Goal: Task Accomplishment & Management: Manage account settings

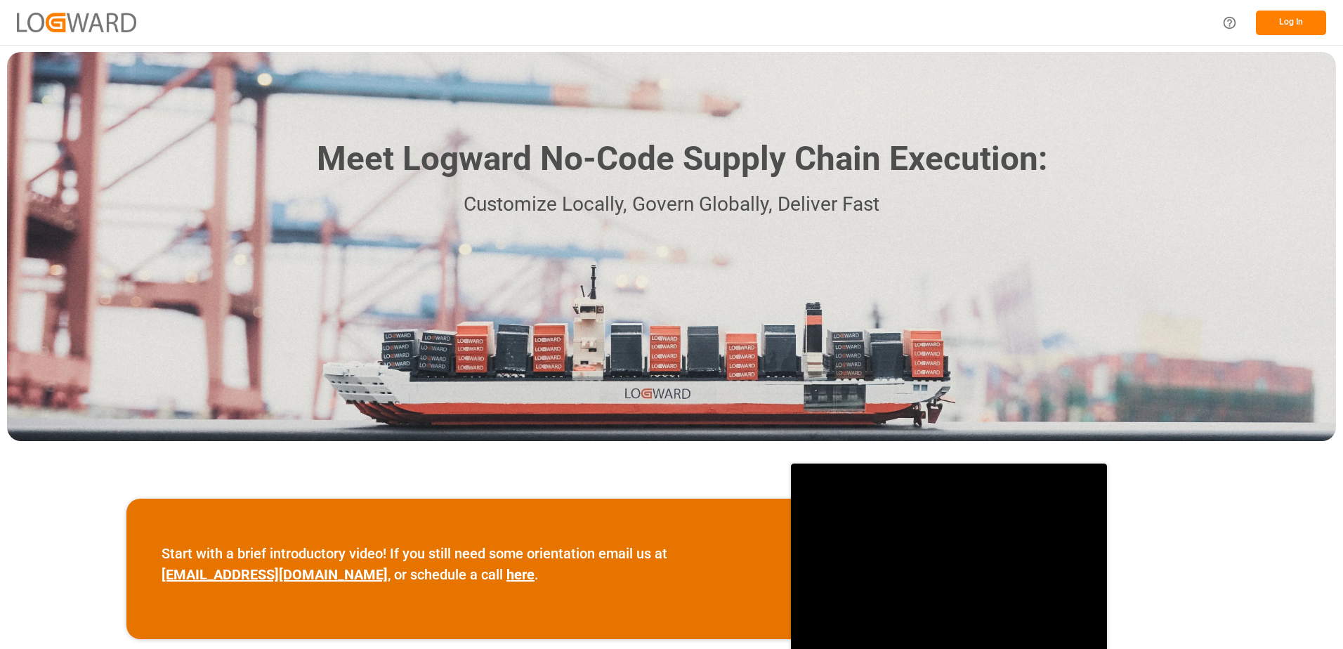
click at [1305, 24] on button "Log In" at bounding box center [1290, 23] width 70 height 25
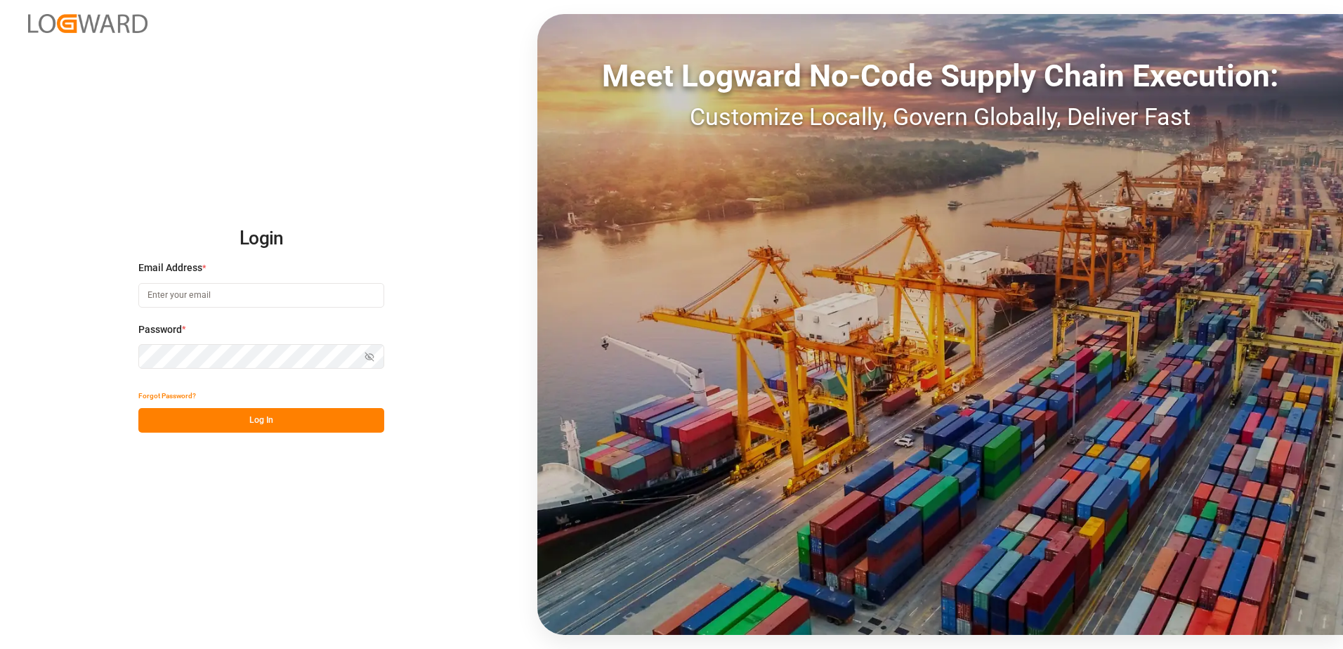
type input "[PERSON_NAME][EMAIL_ADDRESS][DOMAIN_NAME]"
click at [275, 423] on button "Log In" at bounding box center [261, 420] width 246 height 25
click at [268, 425] on button "Log In" at bounding box center [261, 420] width 246 height 25
type input "denice.pretorius@leschaco.com"
click at [268, 425] on button "Log In" at bounding box center [261, 420] width 246 height 25
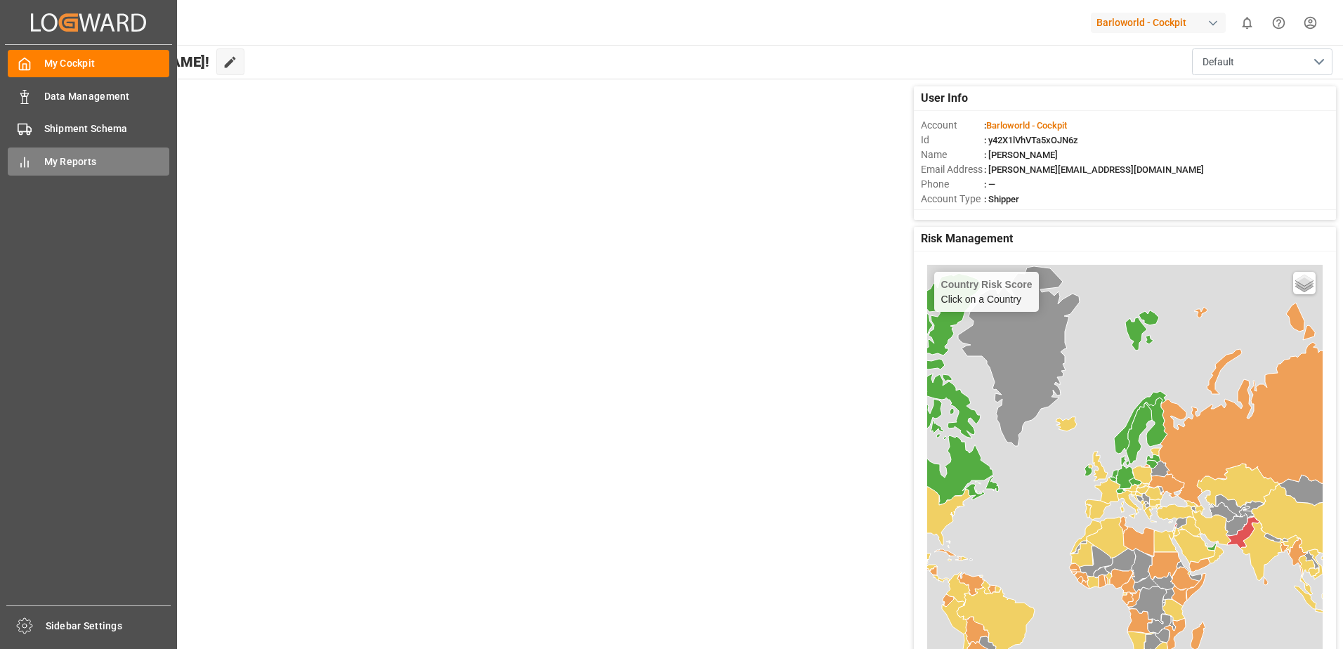
click at [66, 157] on span "My Reports" at bounding box center [107, 161] width 126 height 15
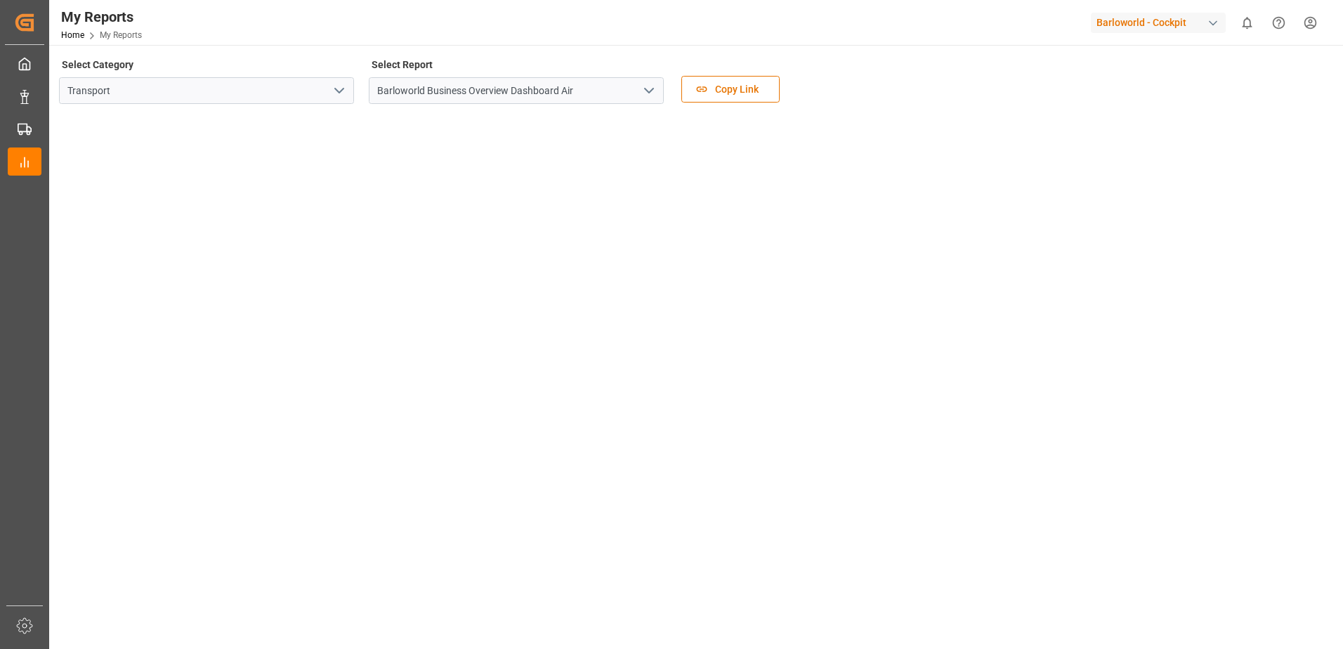
click at [647, 81] on button "open menu" at bounding box center [648, 91] width 21 height 22
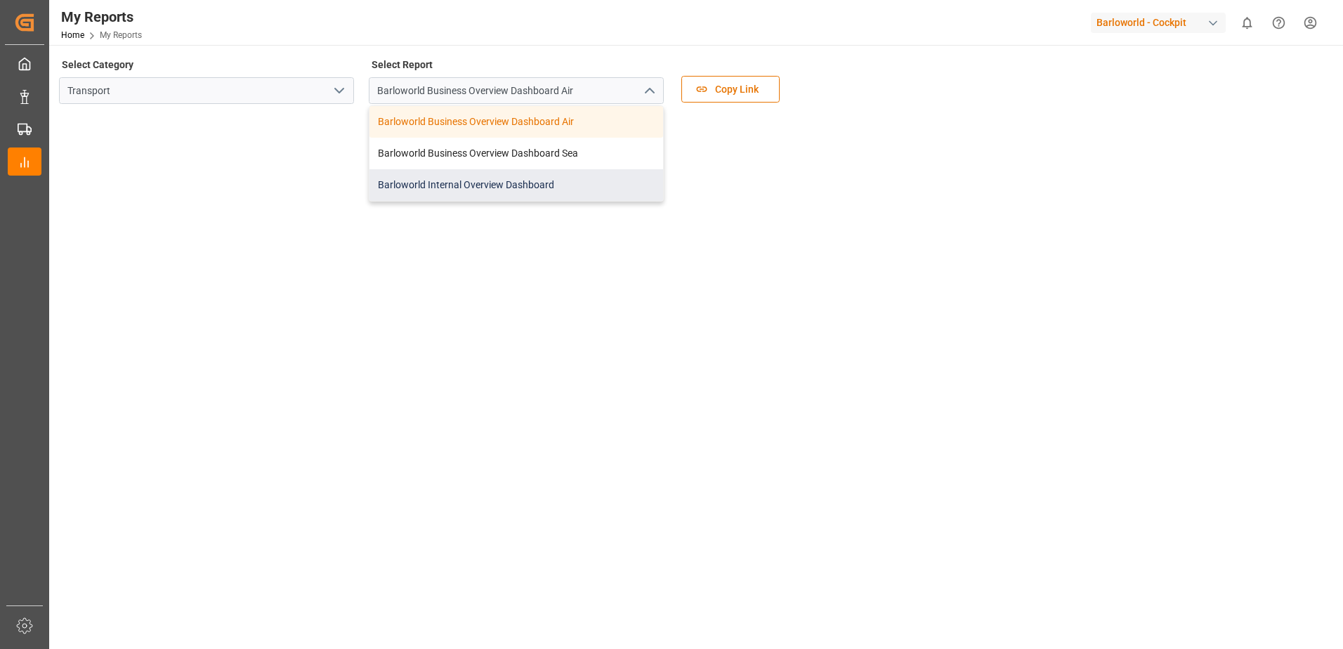
click at [442, 182] on div "Barloworld Internal Overview Dashboard" at bounding box center [516, 185] width 294 height 32
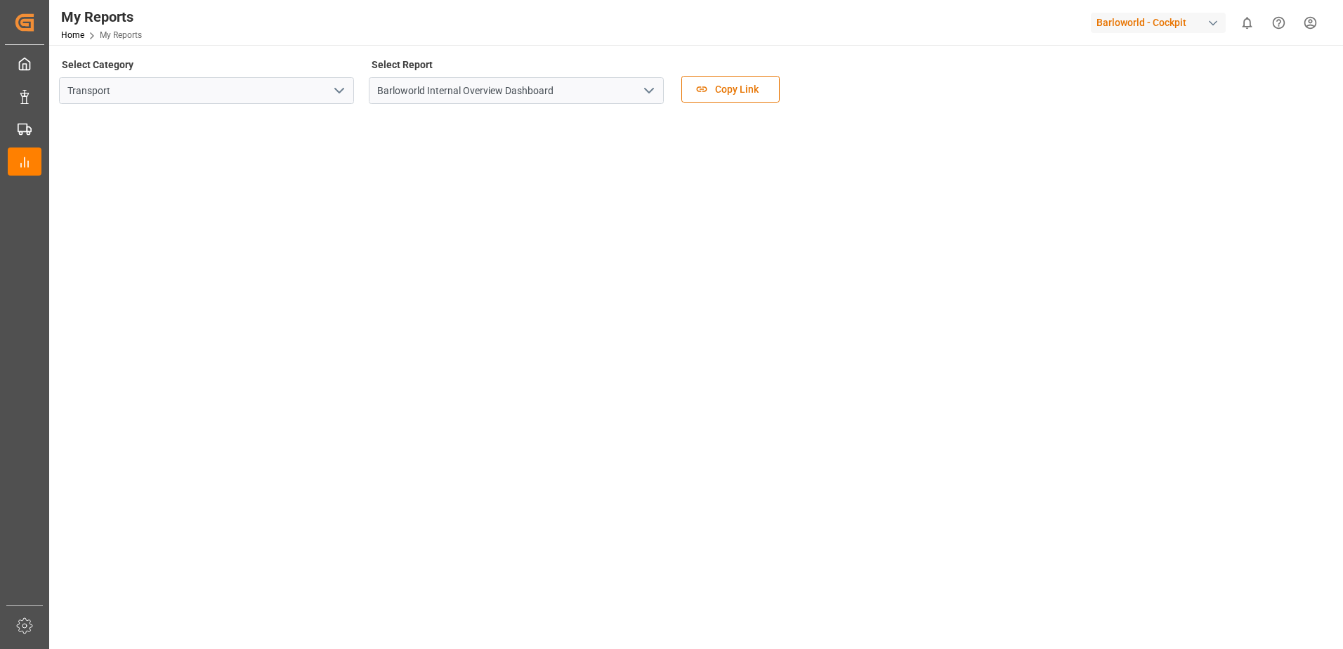
click at [646, 88] on icon "open menu" at bounding box center [648, 90] width 17 height 17
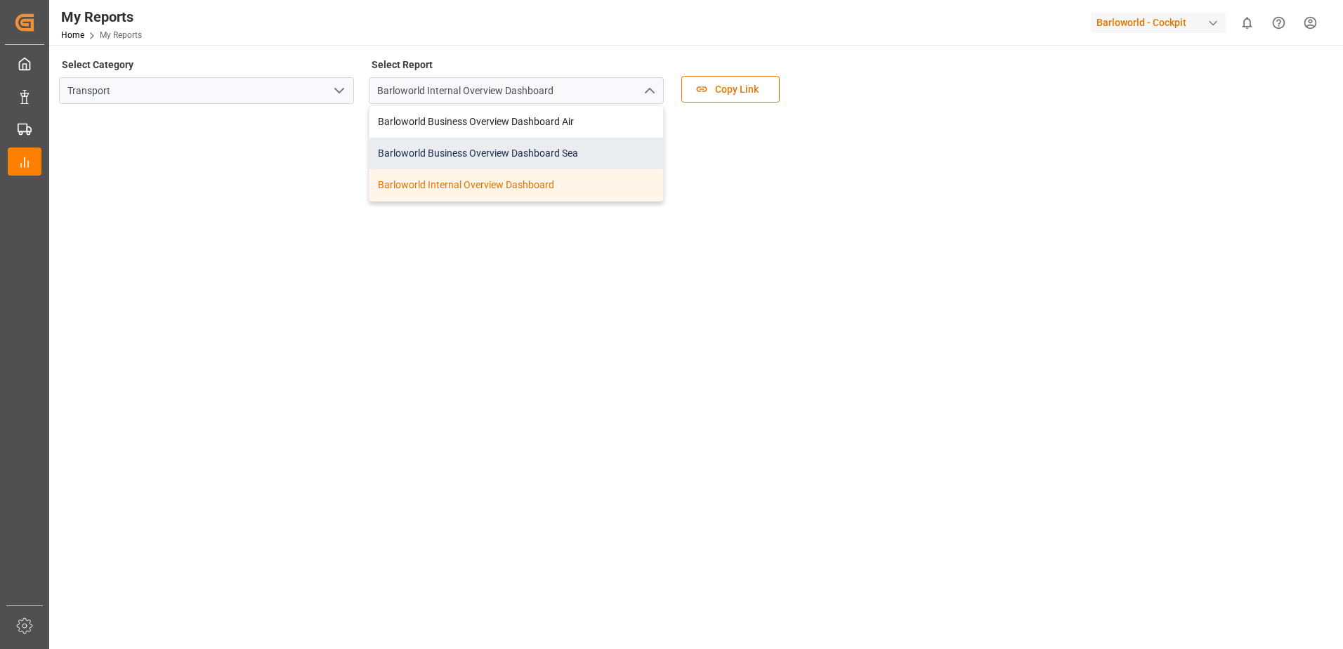
click at [472, 143] on div "Barloworld Business Overview Dashboard Sea" at bounding box center [516, 154] width 294 height 32
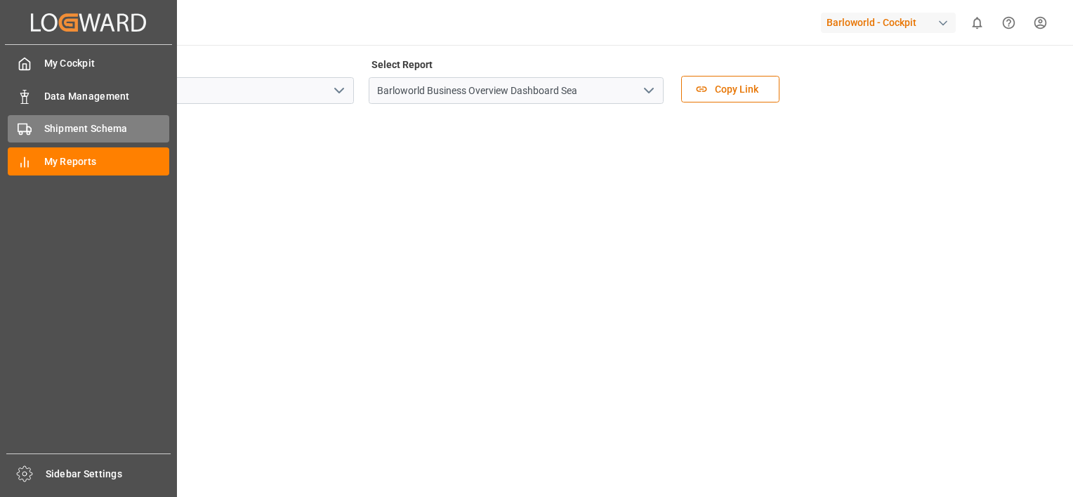
click at [60, 124] on span "Shipment Schema" at bounding box center [107, 128] width 126 height 15
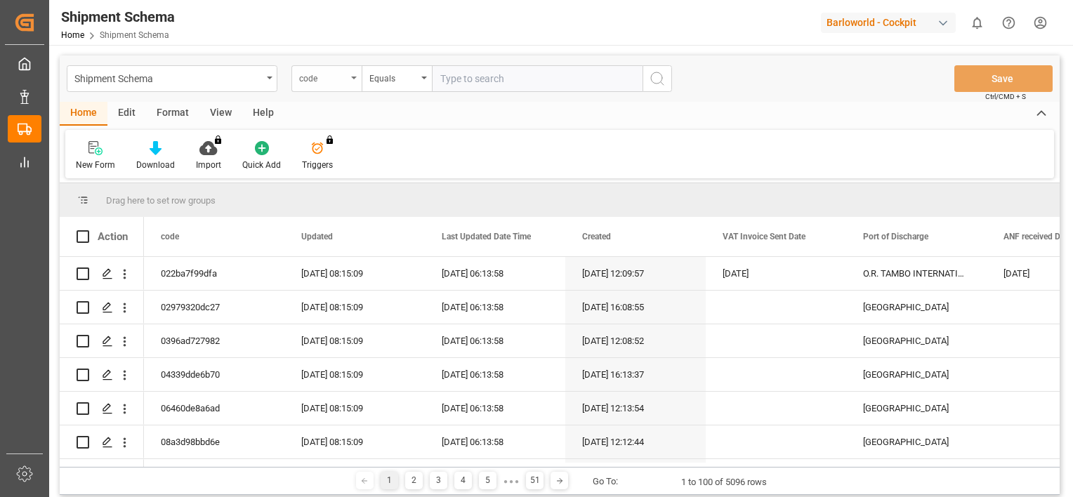
click at [355, 74] on div "code" at bounding box center [326, 78] width 70 height 27
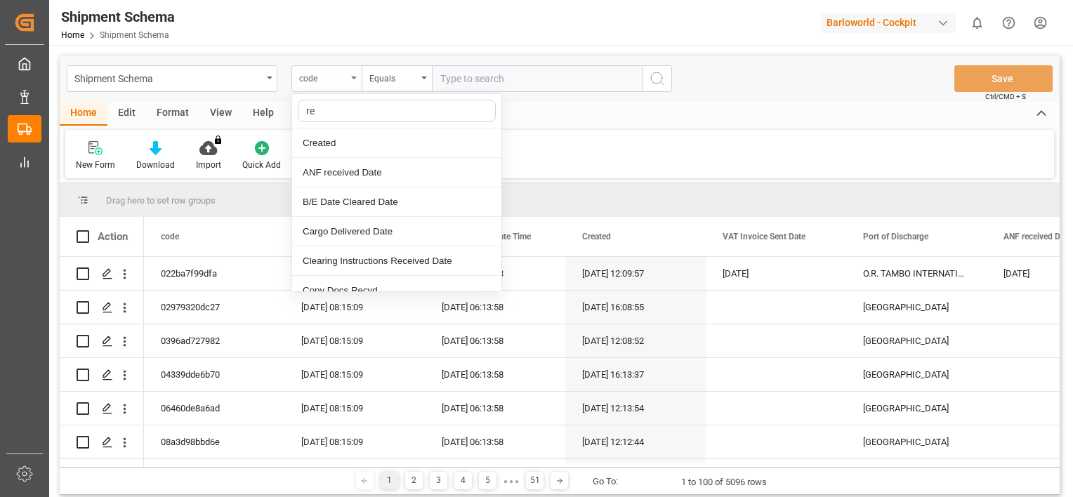
type input "ref"
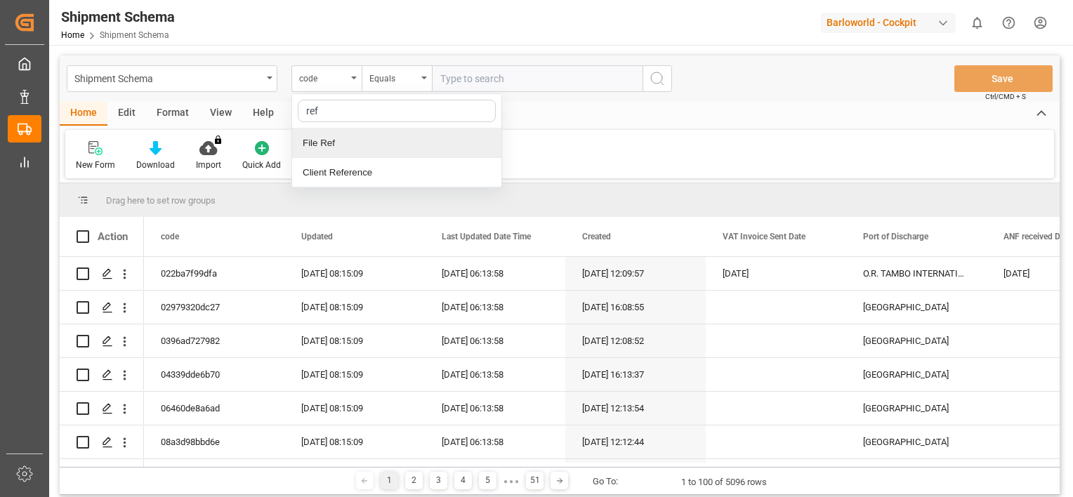
click at [356, 138] on div "File Ref" at bounding box center [396, 142] width 209 height 29
click at [489, 81] on input "text" at bounding box center [537, 78] width 211 height 27
drag, startPoint x: 521, startPoint y: 75, endPoint x: 310, endPoint y: 59, distance: 212.0
click at [292, 60] on div "Shipment Schema File Ref Equals 4000230453 Save Ctrl/CMD + S" at bounding box center [560, 78] width 1000 height 46
type input "4000230453"
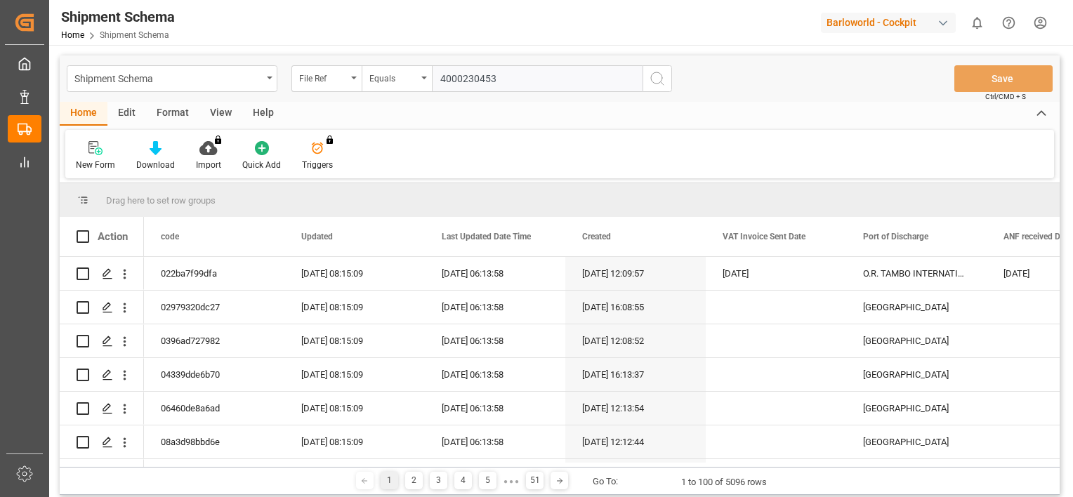
click at [666, 84] on button "search button" at bounding box center [656, 78] width 29 height 27
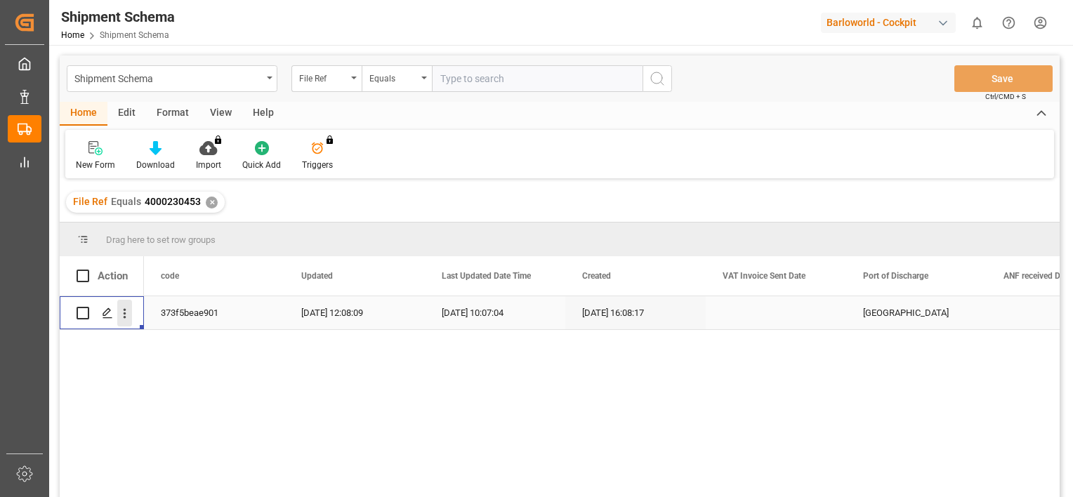
click at [127, 315] on icon "open menu" at bounding box center [124, 313] width 15 height 15
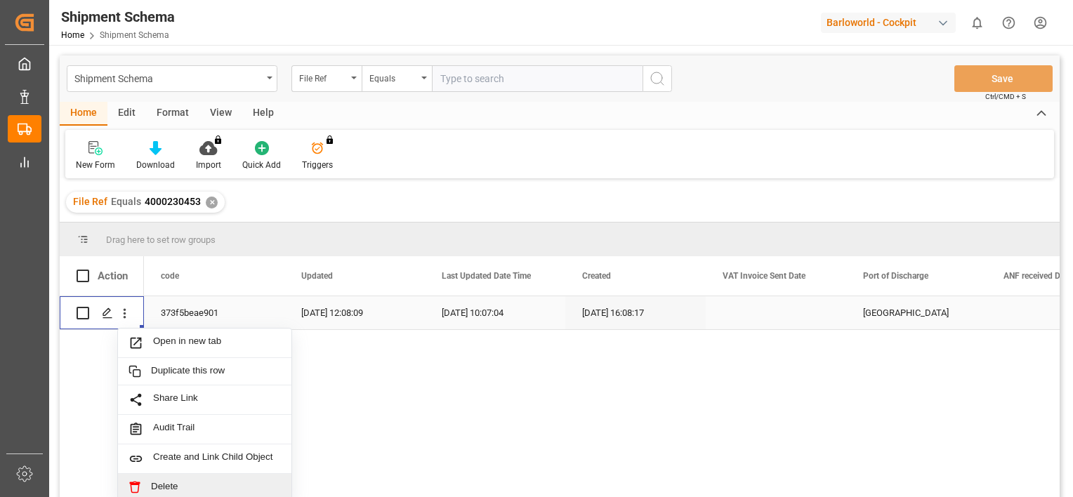
click at [189, 481] on span "Delete" at bounding box center [216, 487] width 130 height 13
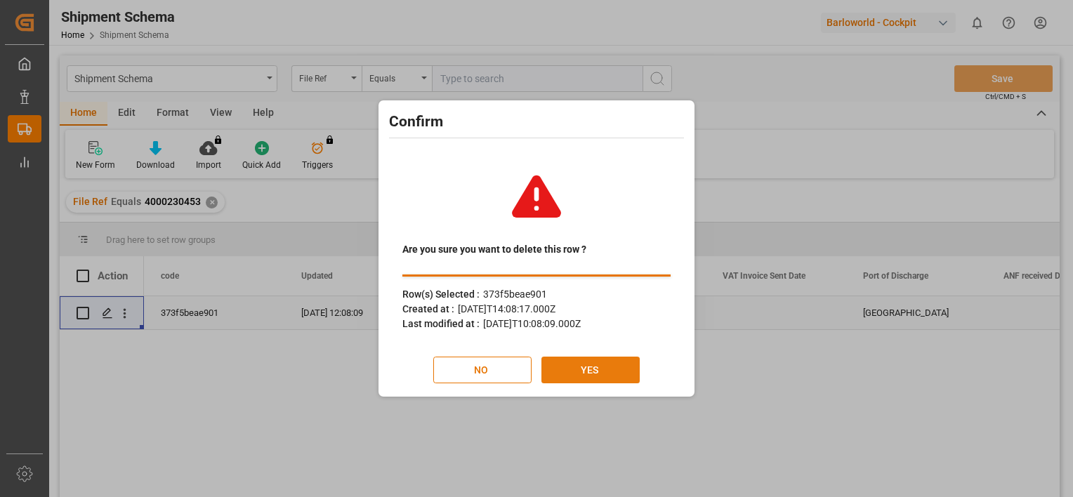
click at [601, 367] on button "YES" at bounding box center [590, 370] width 98 height 27
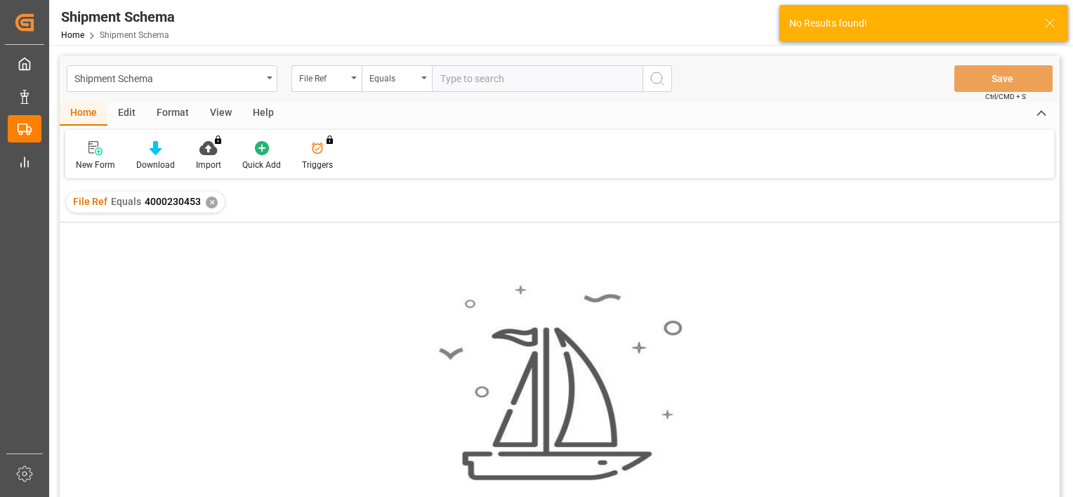
click at [217, 200] on div "File Ref Equals 4000230453 ✕" at bounding box center [145, 202] width 159 height 21
click at [211, 199] on div "✕" at bounding box center [212, 203] width 12 height 12
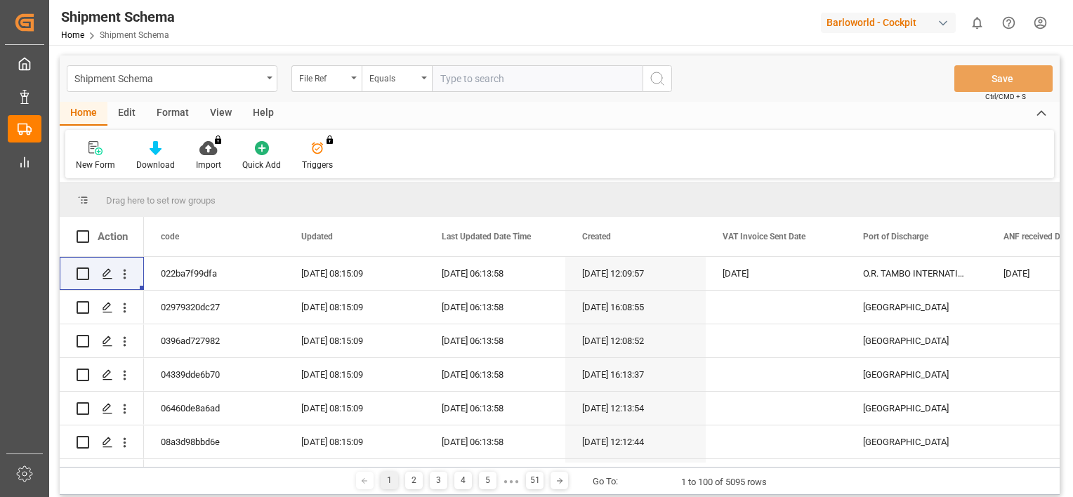
click at [473, 77] on input "text" at bounding box center [537, 78] width 211 height 27
drag, startPoint x: 506, startPoint y: 76, endPoint x: 282, endPoint y: 76, distance: 224.7
click at [282, 76] on div "Shipment Schema File Ref Equals 4000230455" at bounding box center [369, 78] width 605 height 27
type input "4000230455"
click at [657, 79] on icon "search button" at bounding box center [657, 78] width 17 height 17
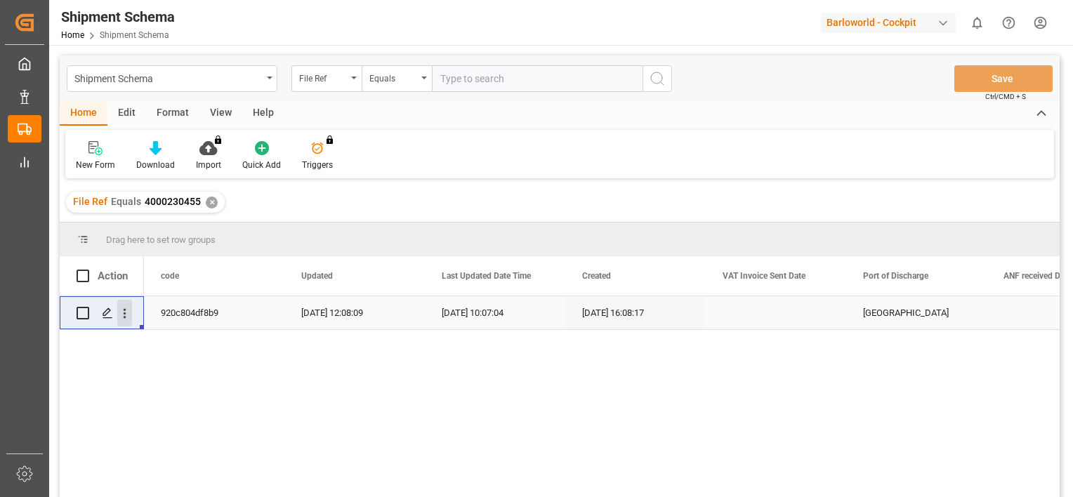
click at [128, 317] on icon "open menu" at bounding box center [124, 313] width 15 height 15
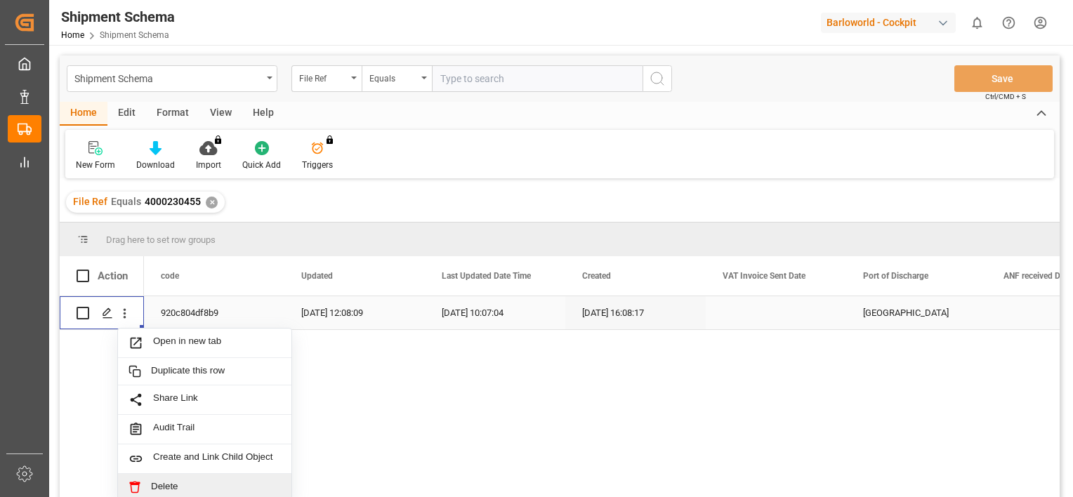
click at [182, 488] on span "Delete" at bounding box center [216, 487] width 130 height 13
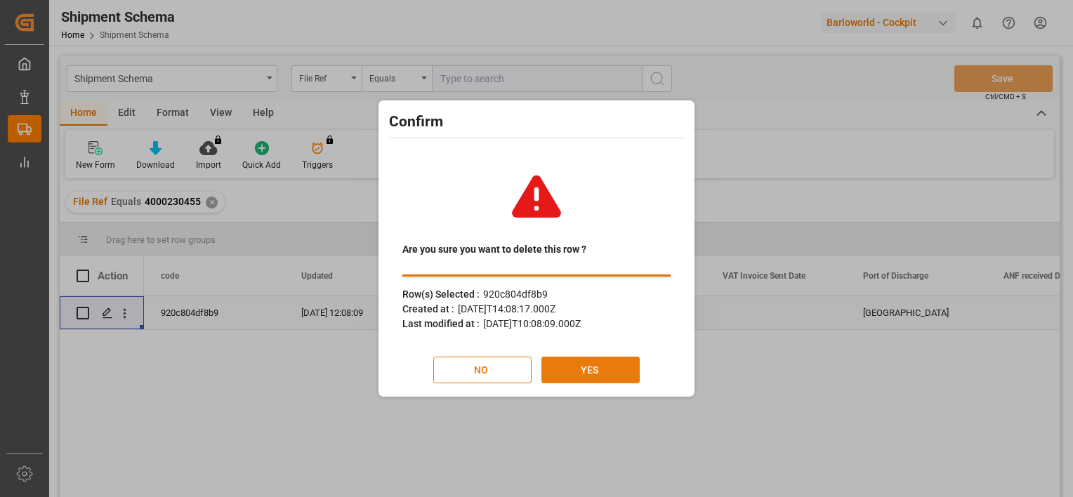
click at [603, 357] on button "YES" at bounding box center [590, 370] width 98 height 27
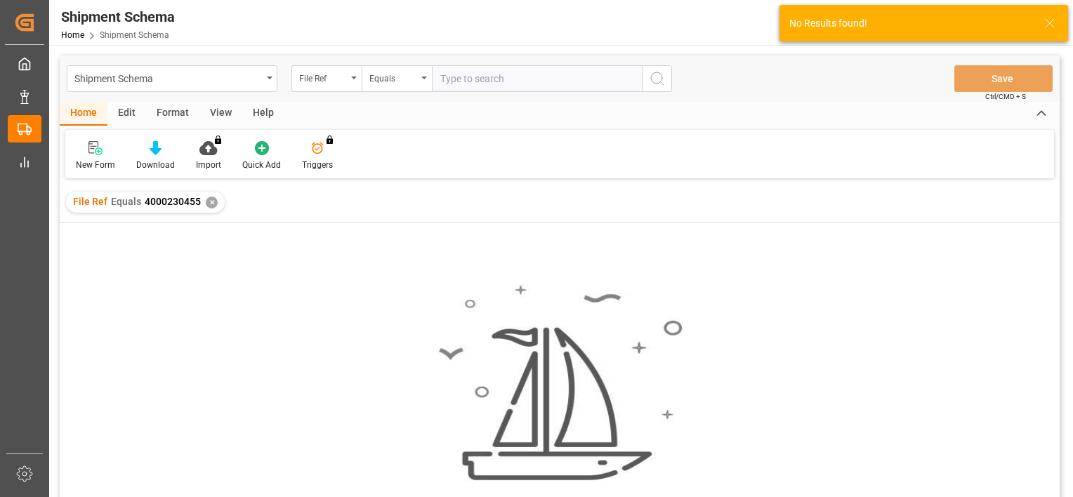
click at [208, 204] on div "✕" at bounding box center [212, 203] width 12 height 12
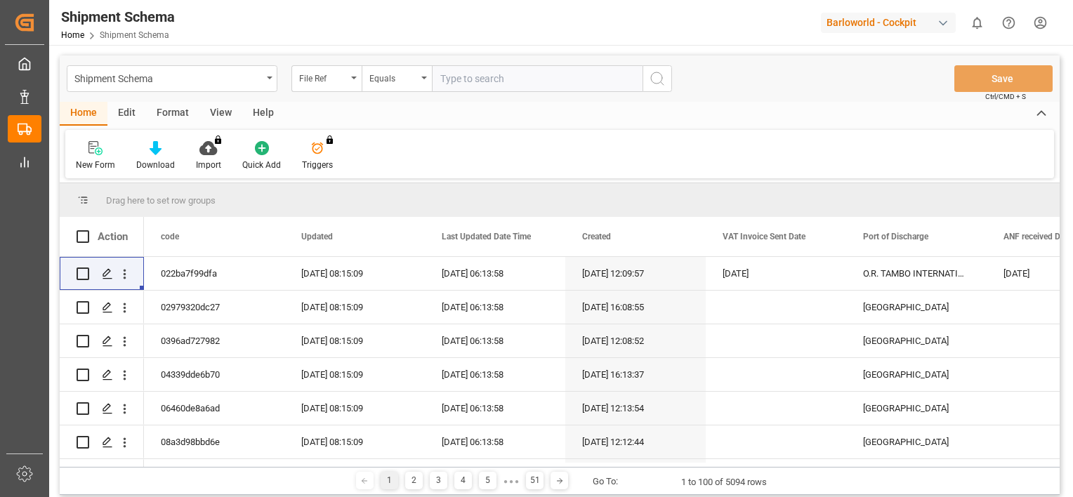
click at [475, 80] on input "text" at bounding box center [537, 78] width 211 height 27
click at [448, 82] on input "text" at bounding box center [537, 78] width 211 height 27
type input "4000229579"
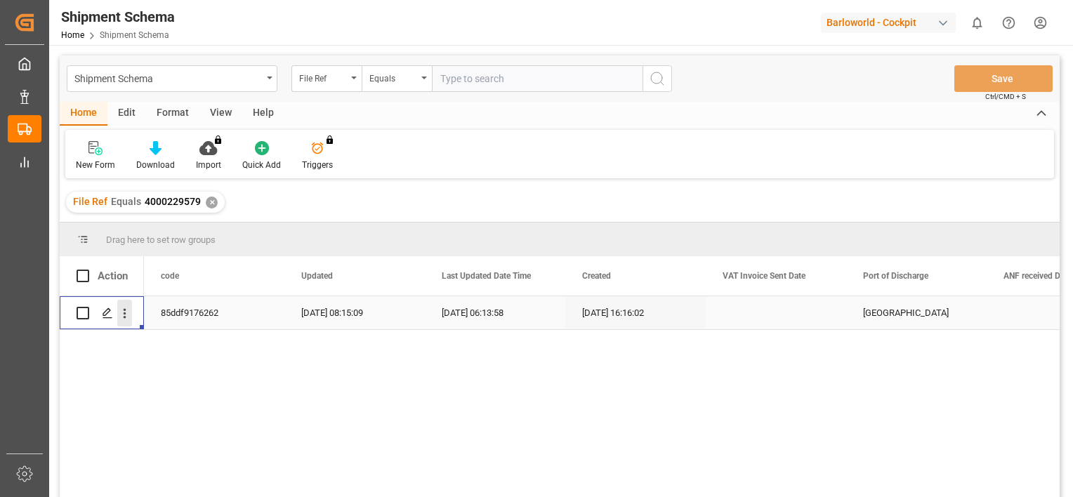
click at [125, 306] on icon "open menu" at bounding box center [124, 313] width 15 height 15
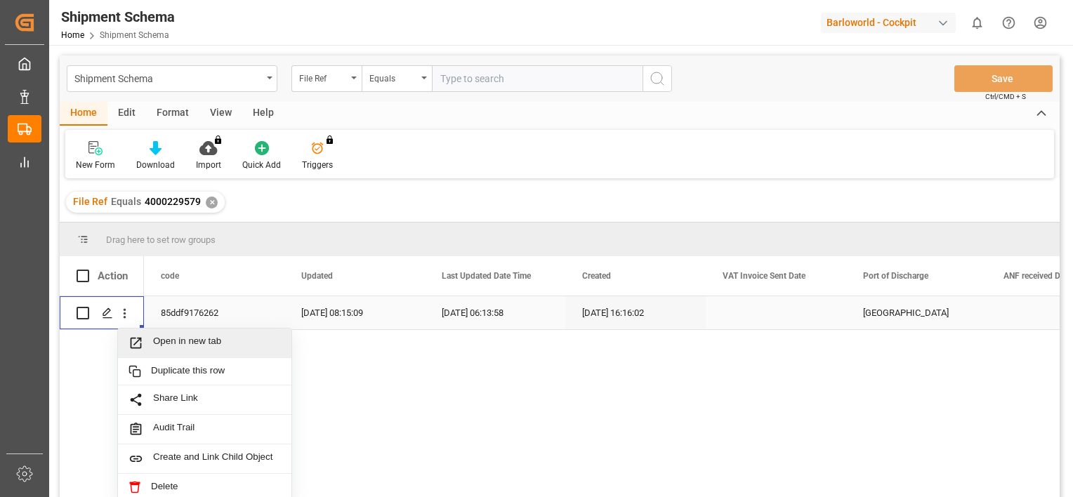
click at [189, 338] on span "Open in new tab" at bounding box center [217, 343] width 128 height 15
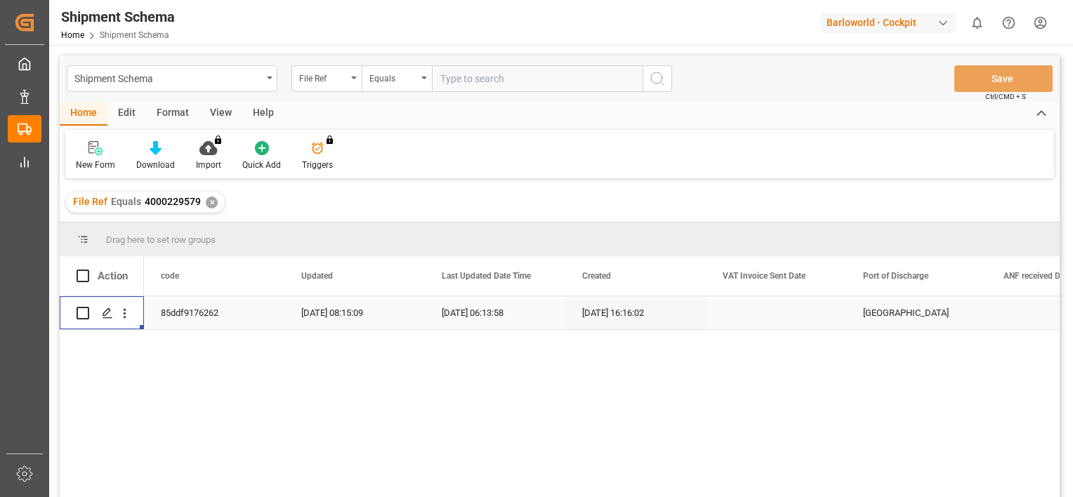
click at [210, 202] on div "✕" at bounding box center [212, 203] width 12 height 12
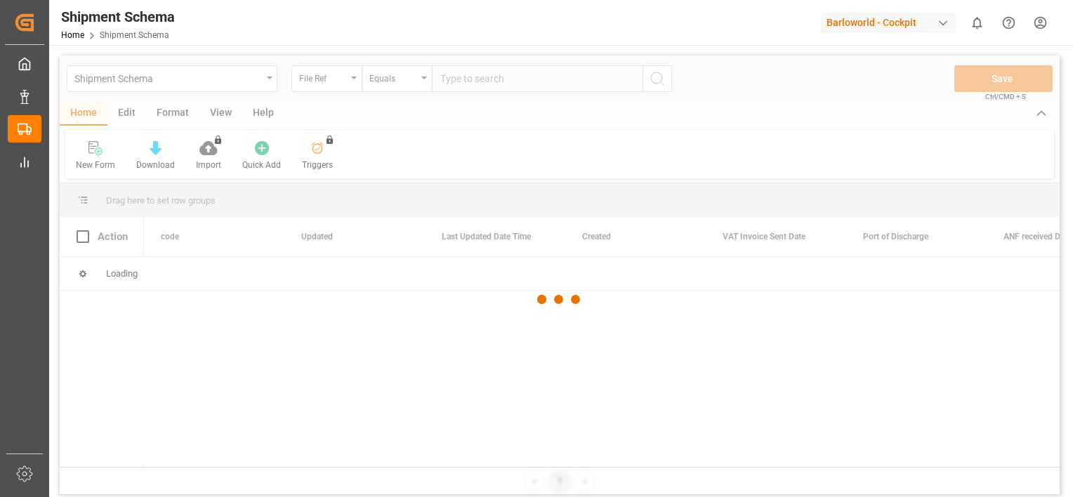
click at [468, 83] on div at bounding box center [560, 299] width 1000 height 489
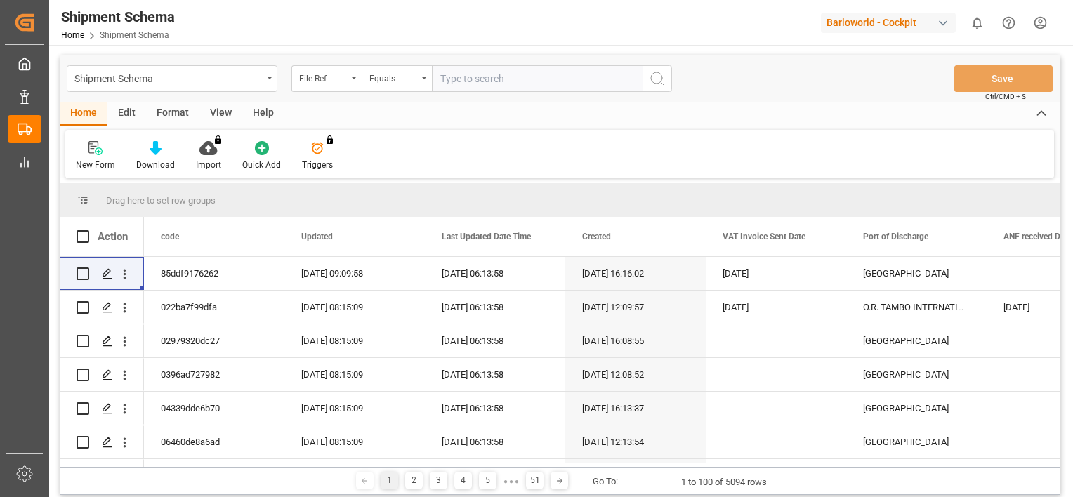
click at [468, 83] on input "text" at bounding box center [537, 78] width 211 height 27
type input "4000229637"
click at [664, 73] on icon "search button" at bounding box center [657, 78] width 17 height 17
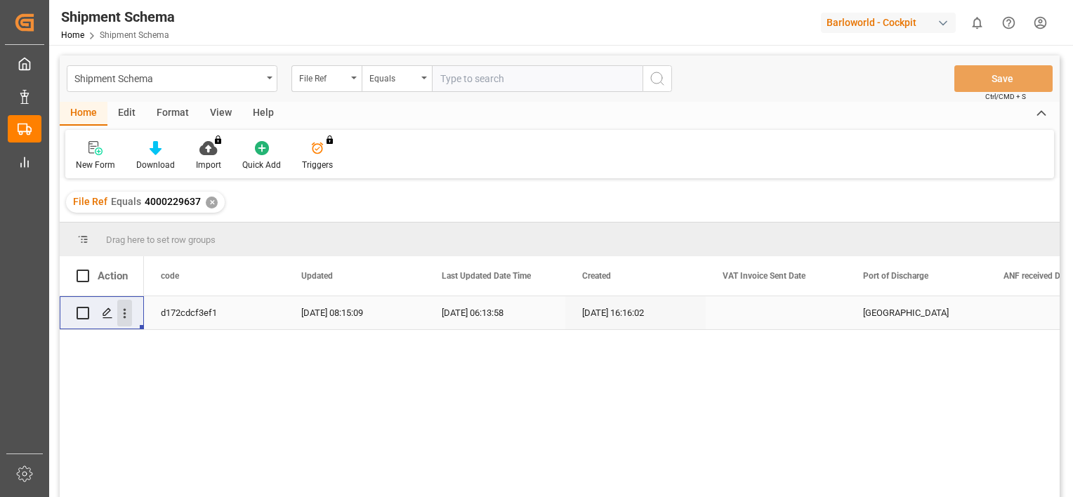
click at [126, 313] on icon "open menu" at bounding box center [124, 313] width 15 height 15
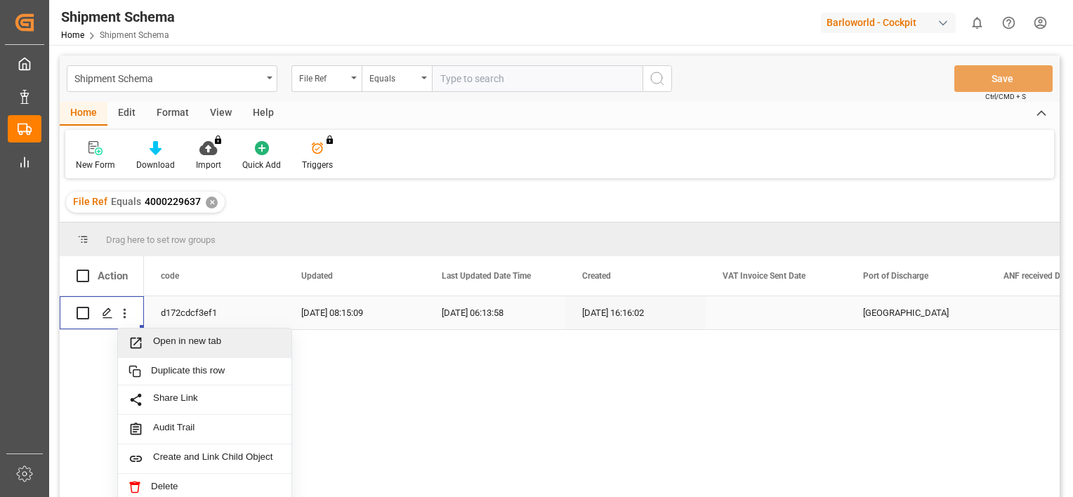
click at [180, 337] on span "Open in new tab" at bounding box center [217, 343] width 128 height 15
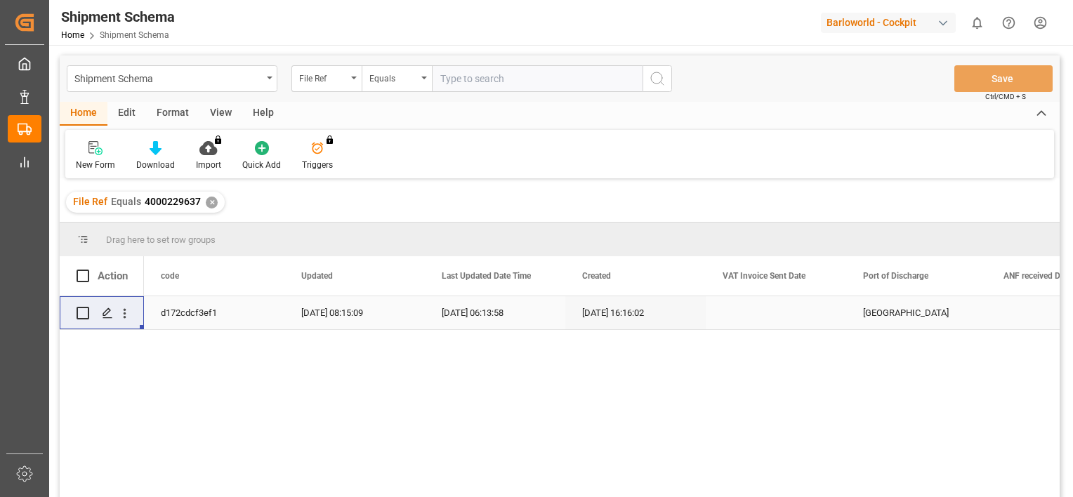
click at [207, 202] on div "✕" at bounding box center [212, 203] width 12 height 12
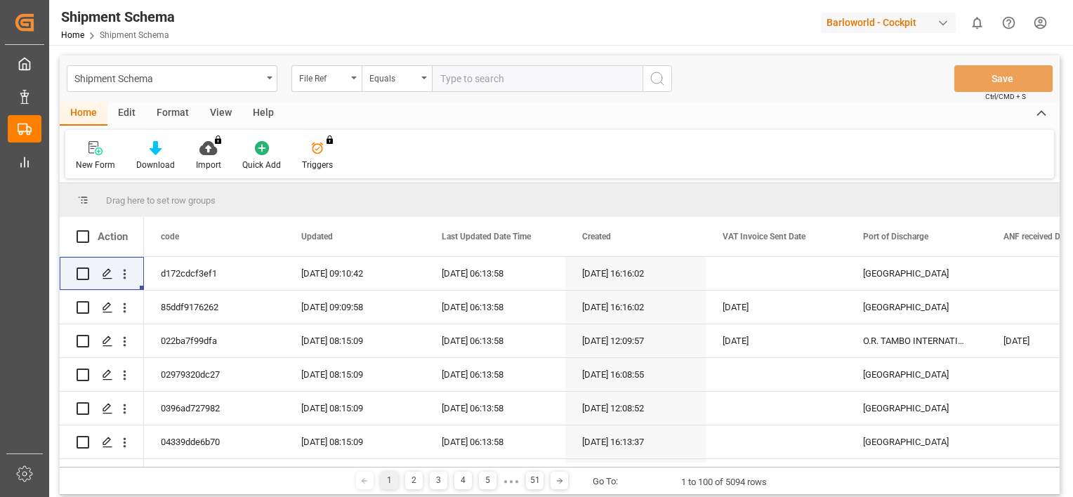
click at [502, 77] on input "text" at bounding box center [537, 78] width 211 height 27
click at [461, 77] on input "text" at bounding box center [537, 78] width 211 height 27
type input "250904810290"
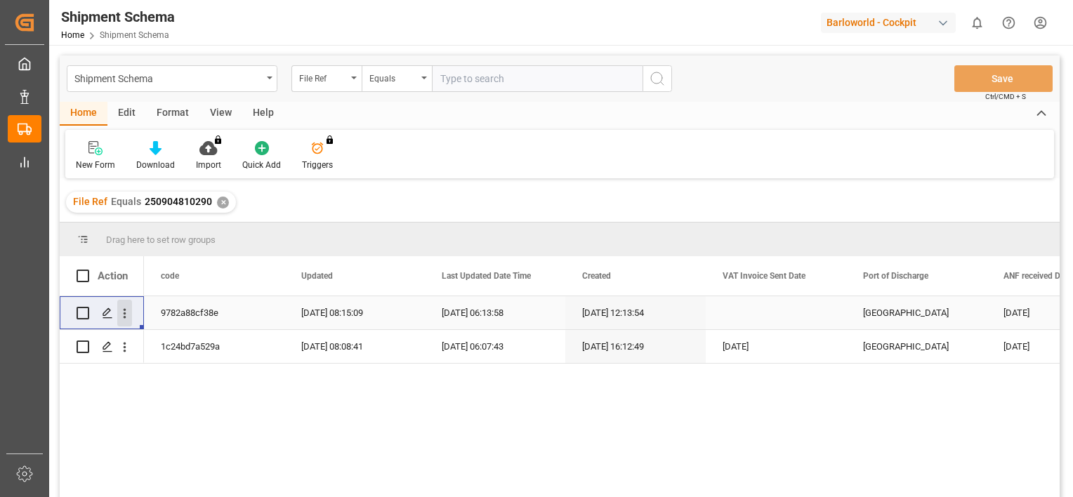
click at [127, 311] on icon "open menu" at bounding box center [124, 313] width 15 height 15
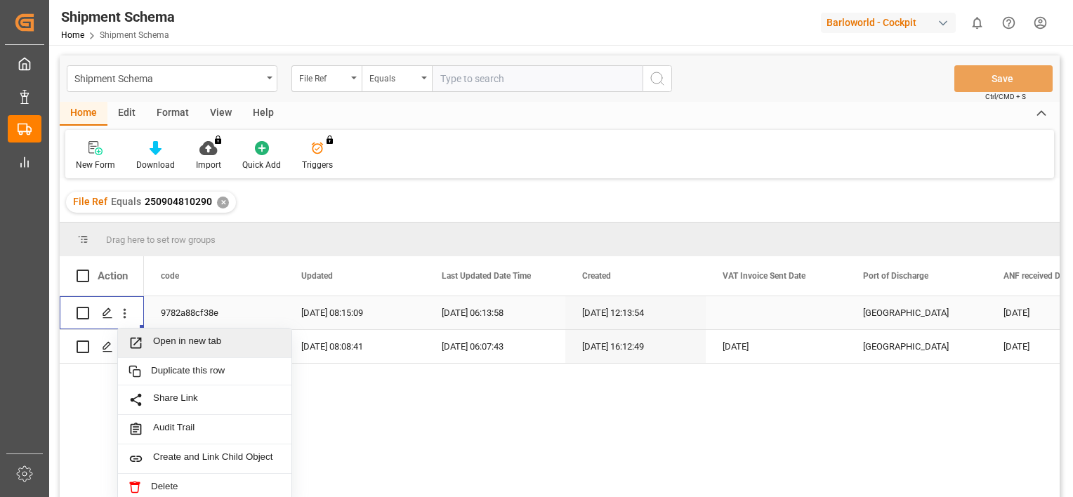
click at [176, 339] on span "Open in new tab" at bounding box center [217, 343] width 128 height 15
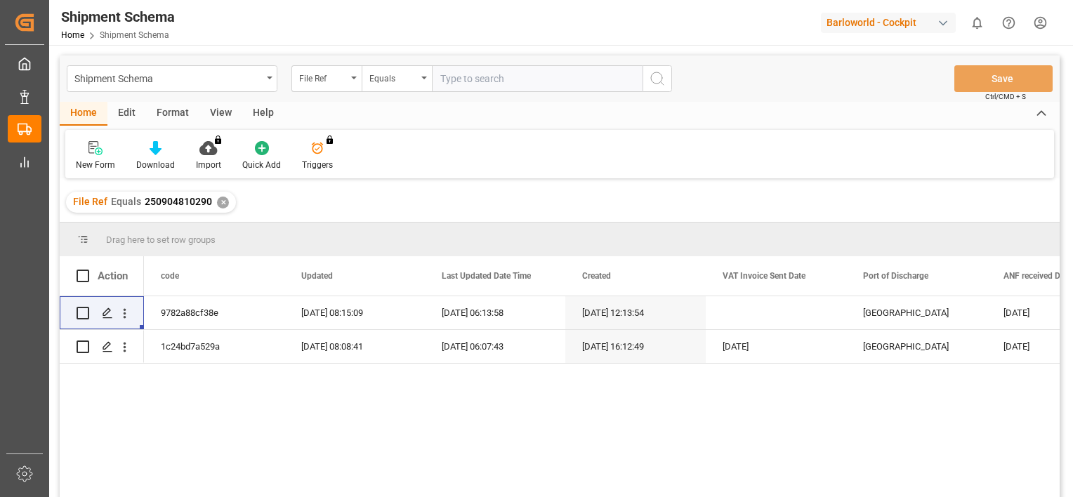
click at [1006, 407] on div "9782a88cf38e 16.09.2025 08:15:09 16.09.2025 06:13:58 15.09.2025 12:13:54 DURBAN…" at bounding box center [602, 401] width 916 height 210
click at [803, 479] on div "9782a88cf38e 16.09.2025 08:15:09 16.09.2025 06:13:58 15.09.2025 12:13:54 DURBAN…" at bounding box center [602, 401] width 916 height 210
drag, startPoint x: 882, startPoint y: 375, endPoint x: 411, endPoint y: 397, distance: 471.7
click at [411, 398] on div "9782a88cf38e 16.09.2025 08:15:09 16.09.2025 06:13:58 15.09.2025 12:13:54 DURBAN…" at bounding box center [602, 401] width 916 height 210
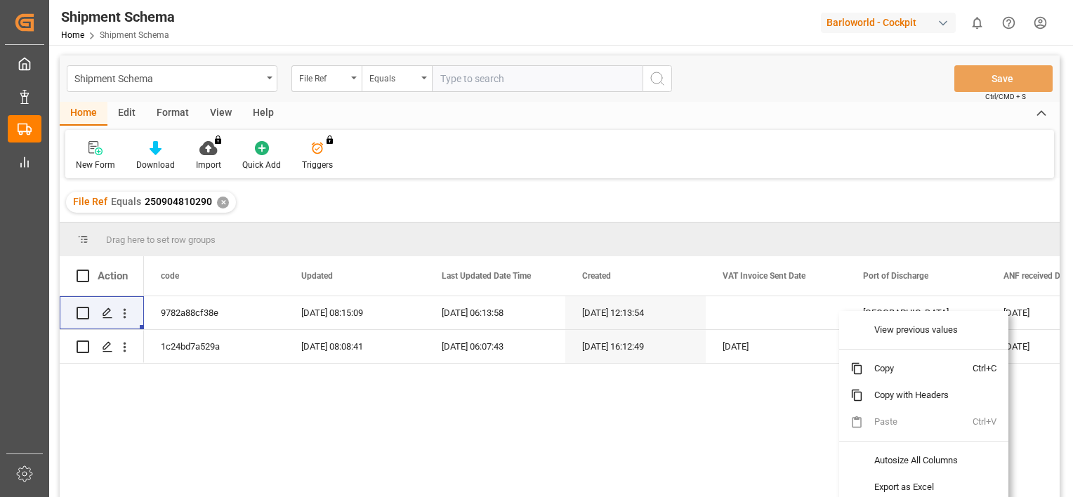
click at [767, 404] on div "9782a88cf38e 16.09.2025 08:15:09 16.09.2025 06:13:58 15.09.2025 12:13:54 DURBAN…" at bounding box center [602, 401] width 916 height 210
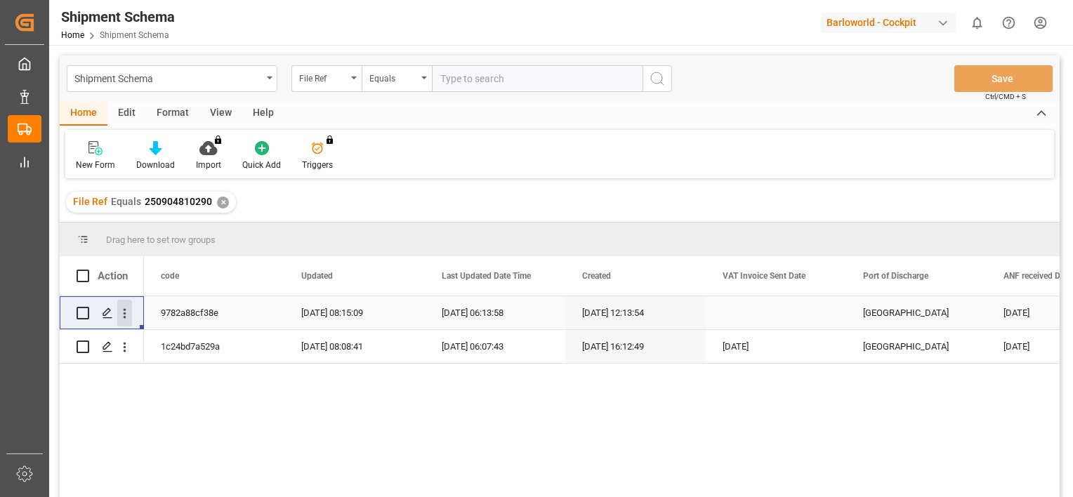
click at [124, 315] on icon "open menu" at bounding box center [124, 313] width 15 height 15
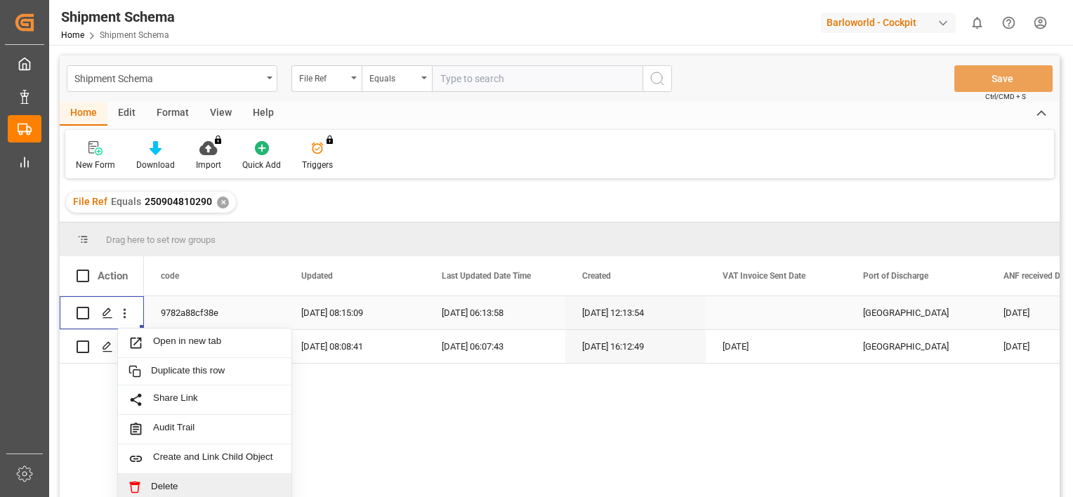
click at [166, 489] on span "Delete" at bounding box center [216, 487] width 130 height 13
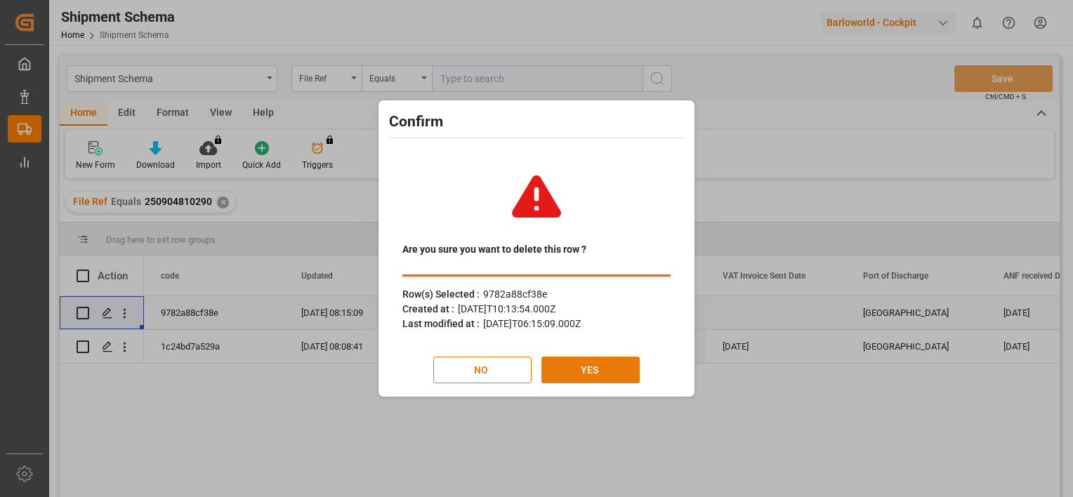
click at [595, 374] on button "YES" at bounding box center [590, 370] width 98 height 27
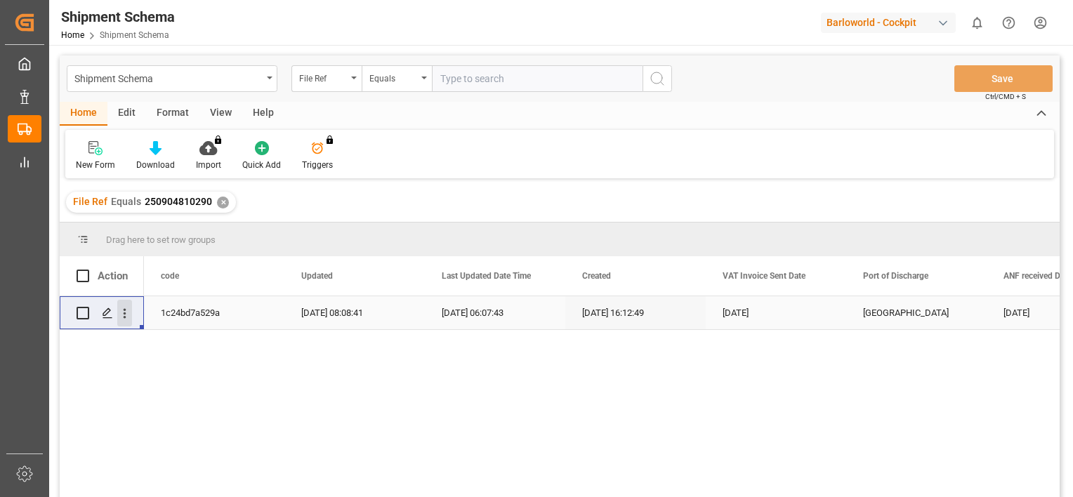
click at [126, 316] on icon "open menu" at bounding box center [124, 313] width 15 height 15
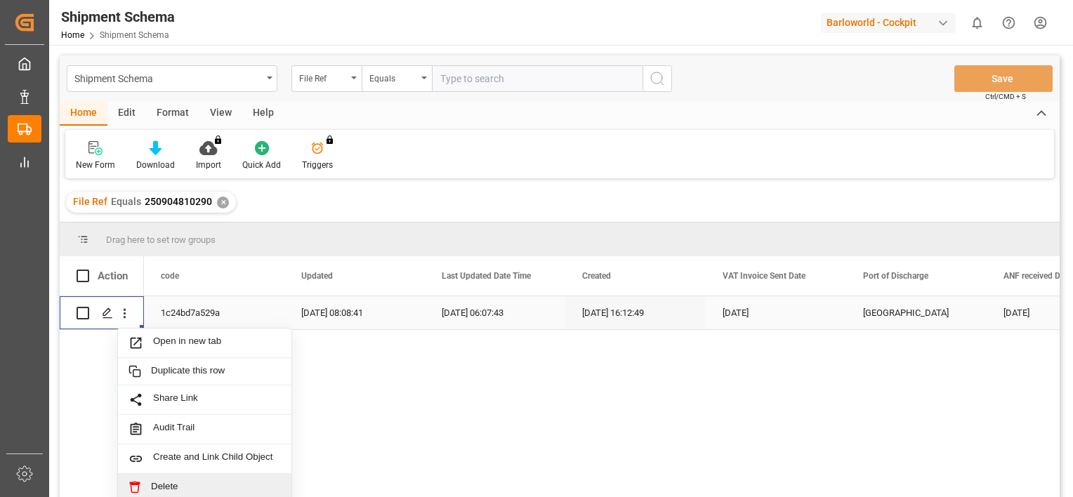
click at [167, 481] on span "Delete" at bounding box center [216, 487] width 130 height 13
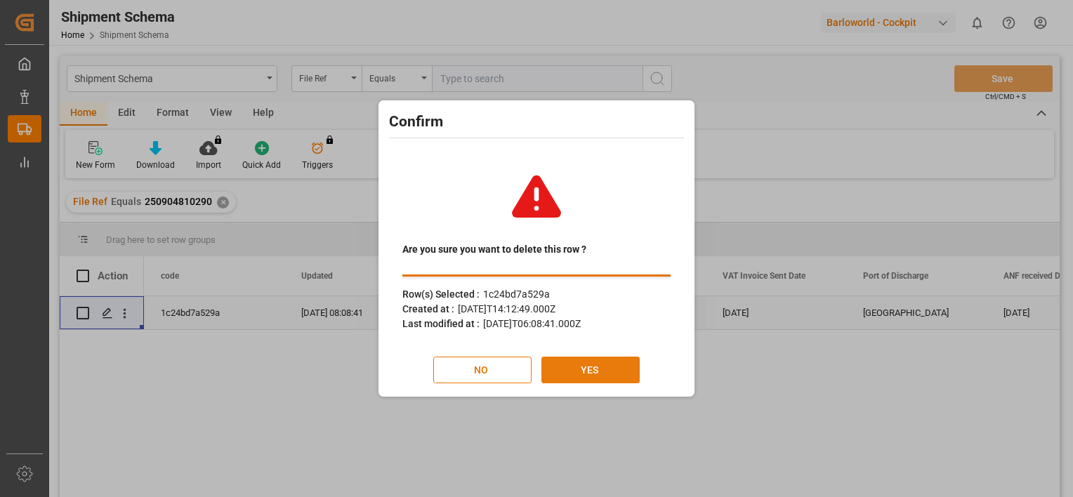
click at [566, 369] on button "YES" at bounding box center [590, 370] width 98 height 27
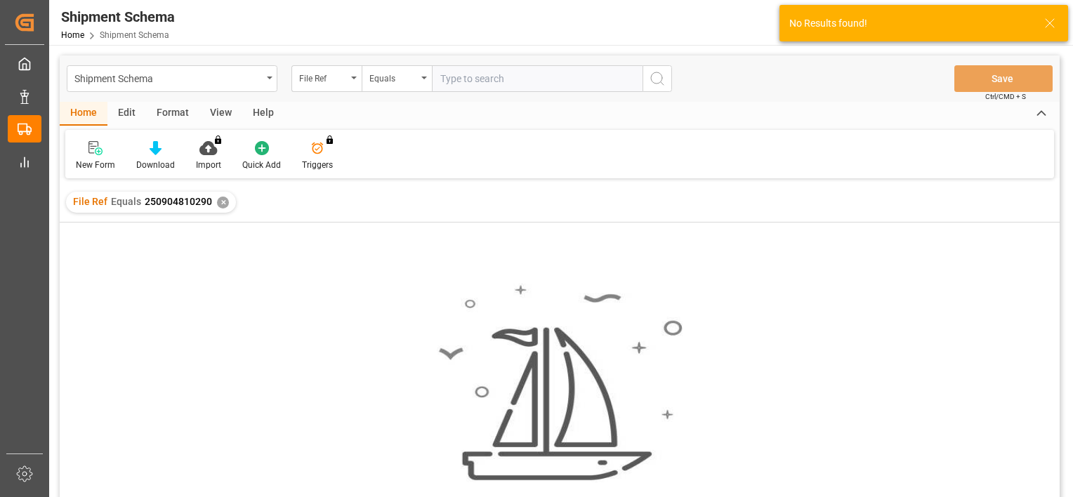
click at [219, 202] on div "✕" at bounding box center [223, 203] width 12 height 12
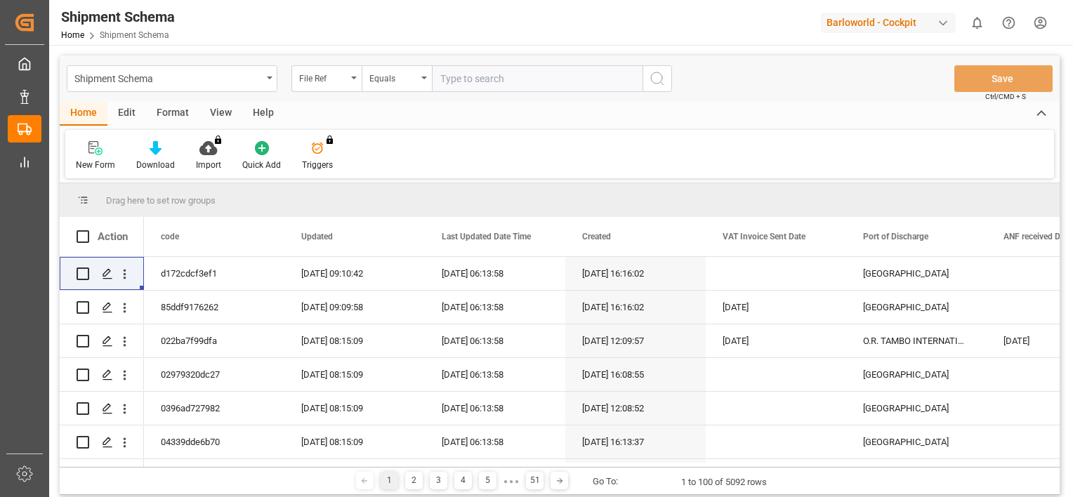
click at [463, 84] on input "text" at bounding box center [537, 78] width 211 height 27
paste input "4000228589"
type input "4000228589"
click at [654, 76] on icon "search button" at bounding box center [657, 78] width 17 height 17
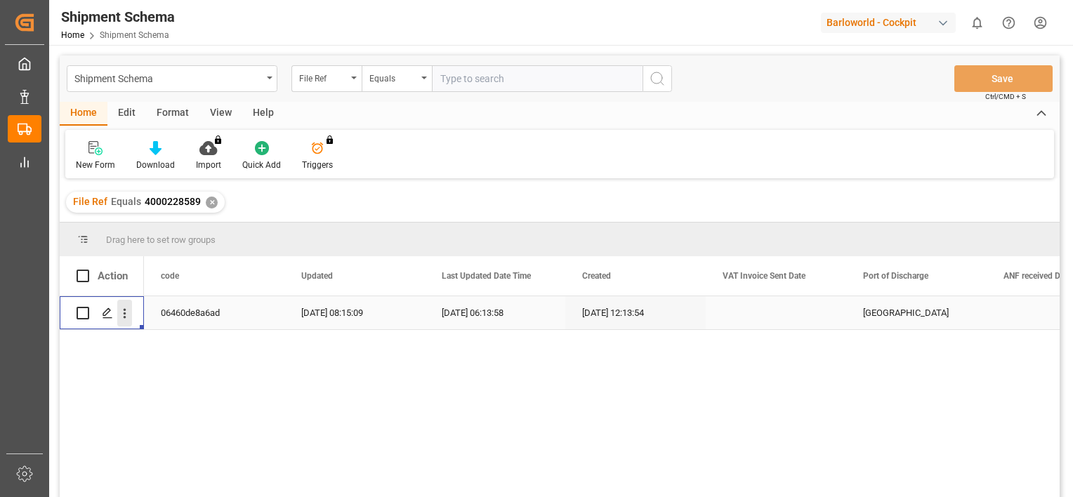
click at [121, 314] on icon "open menu" at bounding box center [124, 313] width 15 height 15
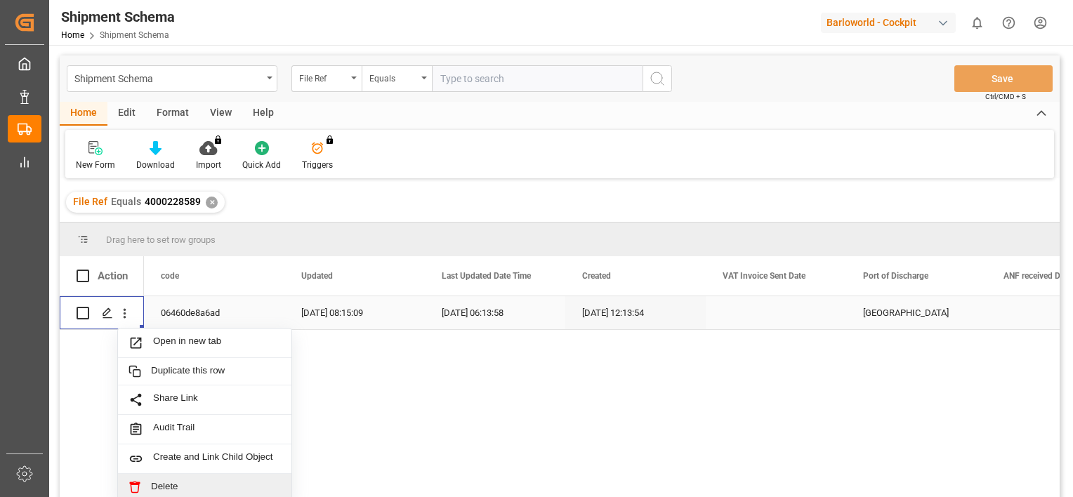
click at [168, 486] on span "Delete" at bounding box center [216, 487] width 130 height 13
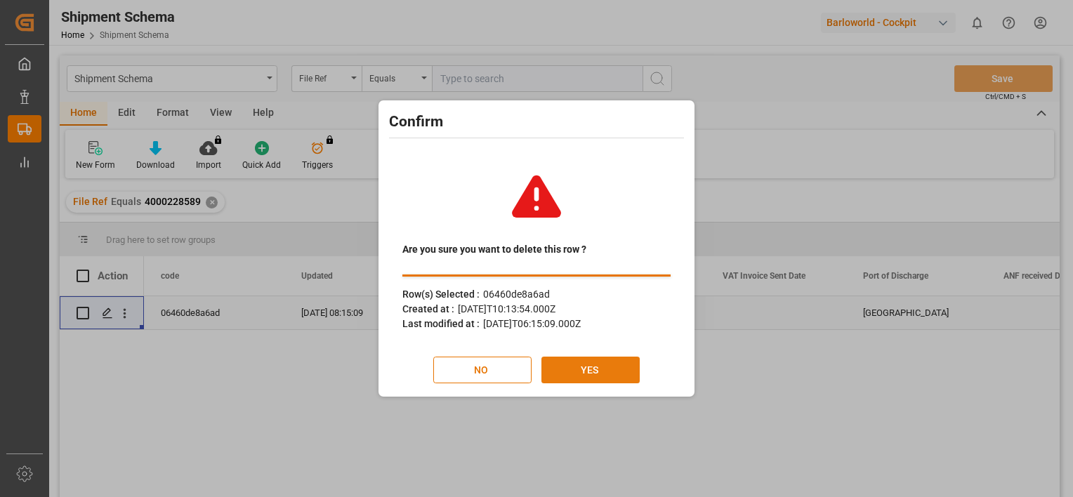
click at [597, 371] on button "YES" at bounding box center [590, 370] width 98 height 27
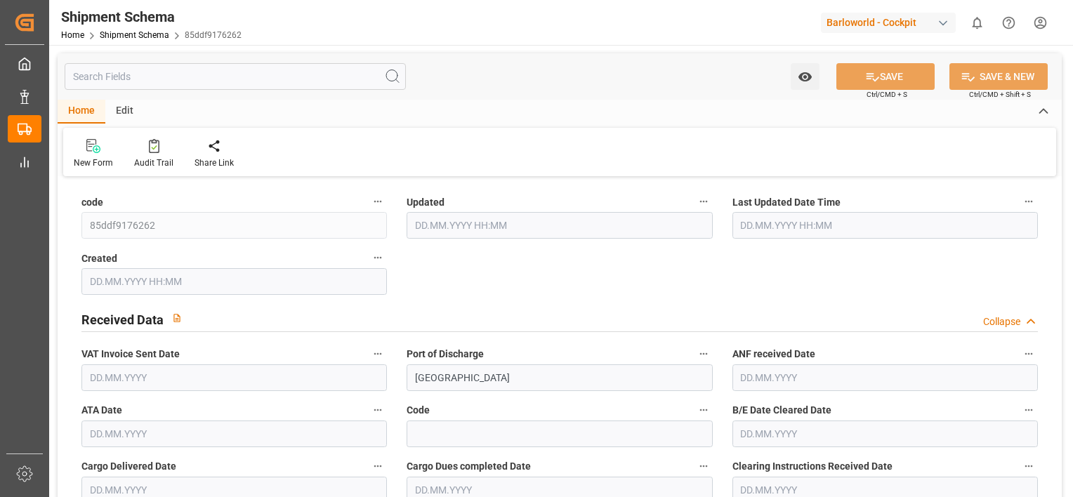
type input "9487952"
type input "38"
type input "1"
type input "2025"
type input "0"
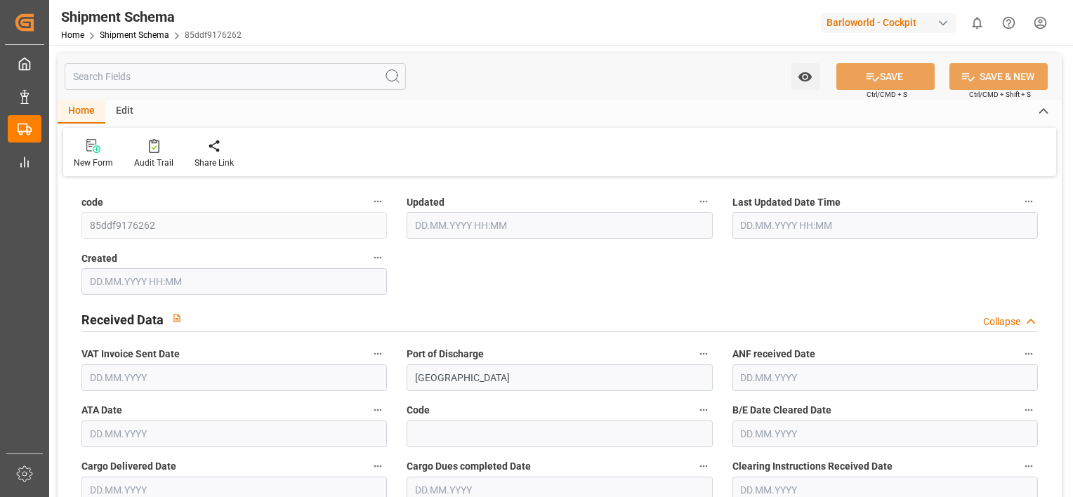
type input "0"
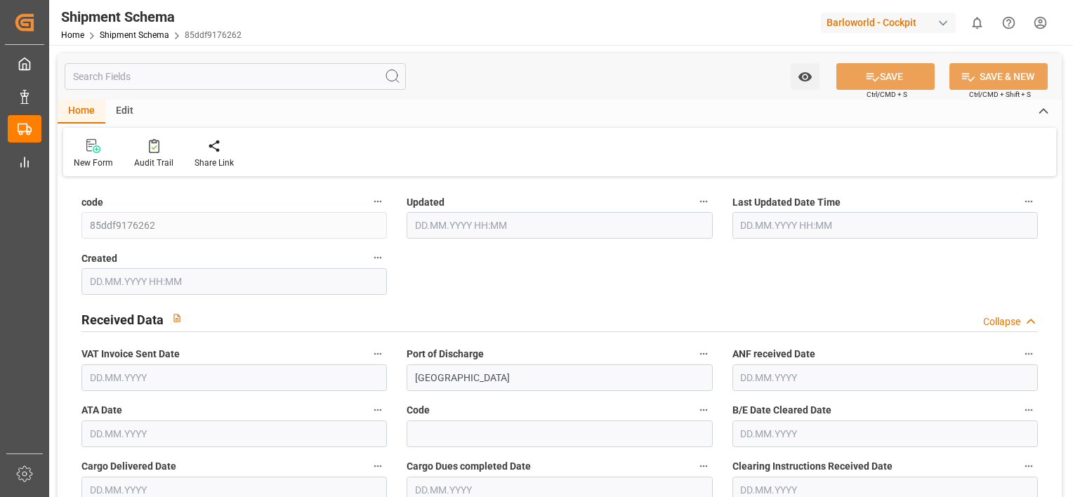
type input "0"
type input "16.09.2025 06:15"
type input "16.09.2025 06:13"
type input "03.09.2025 14:16"
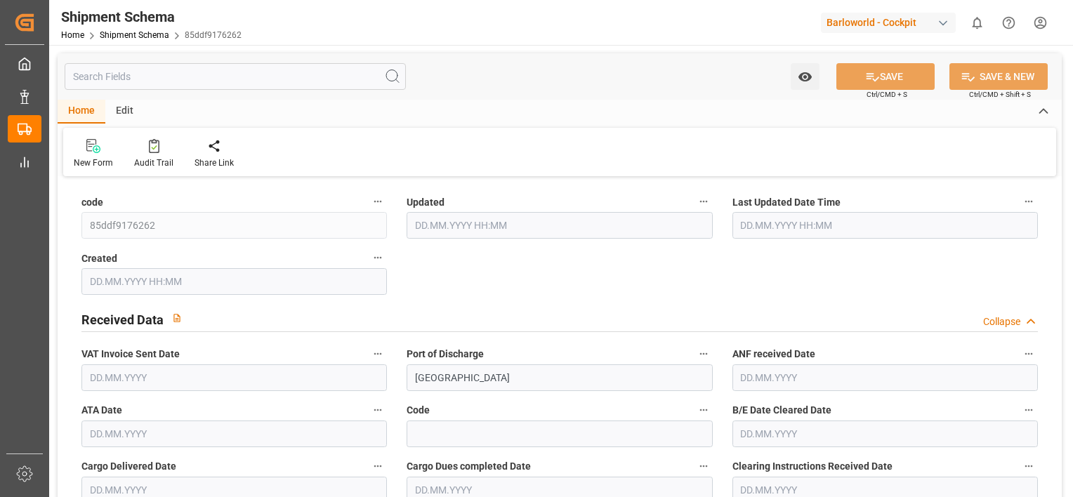
type input "[DATE]"
type input "20.09.2025"
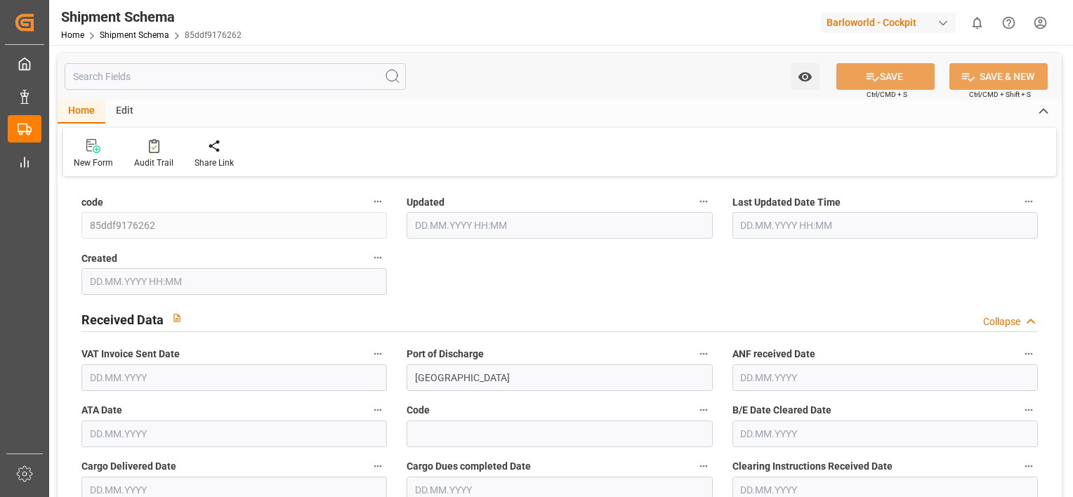
type input "[DATE]"
type input "20.09.2025"
type input "03.09.2025 00:00"
click at [131, 368] on input "text" at bounding box center [233, 377] width 305 height 27
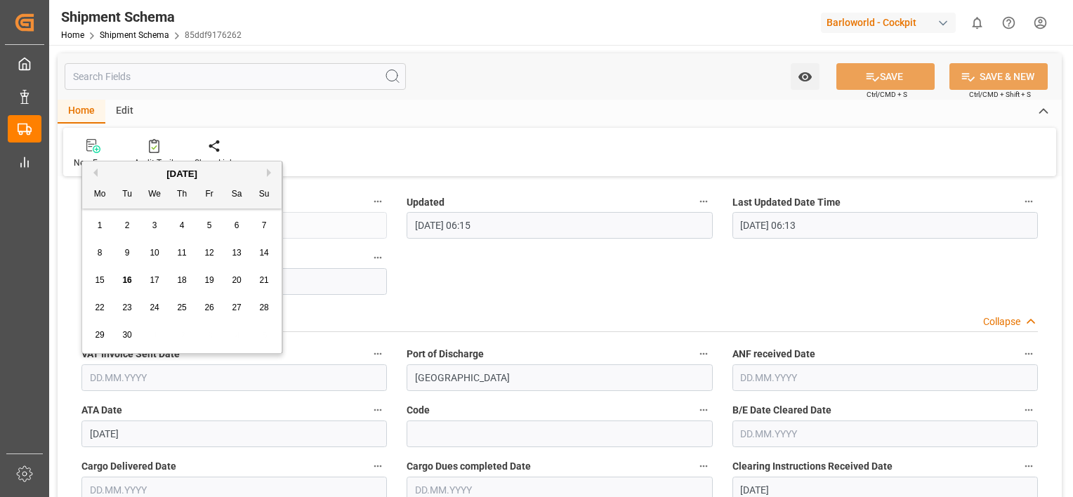
click at [232, 279] on span "20" at bounding box center [236, 280] width 9 height 10
type input "20.09.2025"
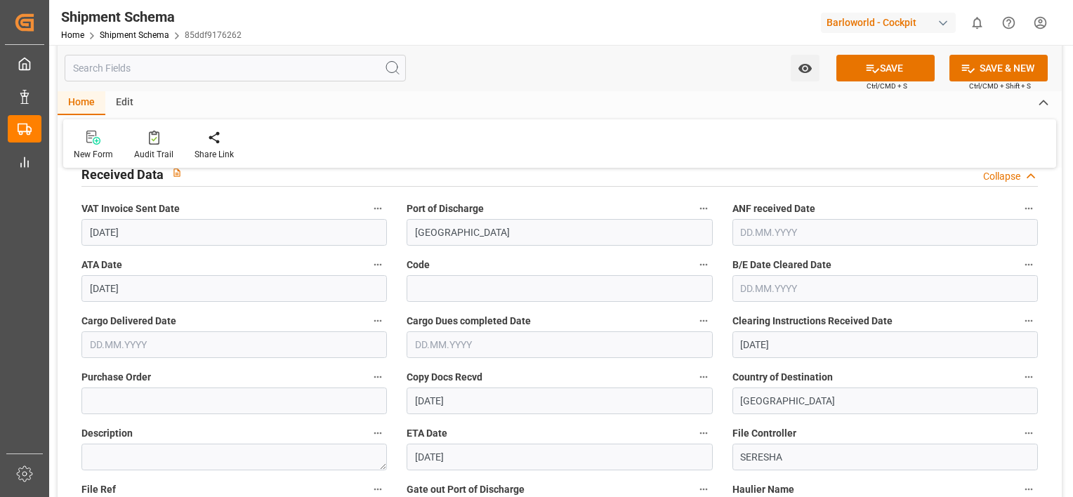
scroll to position [140, 0]
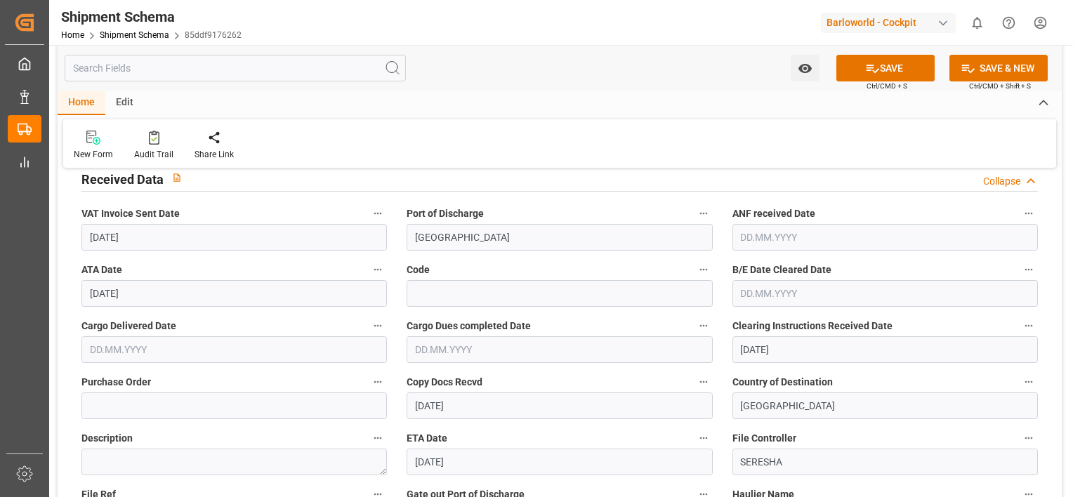
click at [177, 292] on input "09.09.2025" at bounding box center [233, 293] width 305 height 27
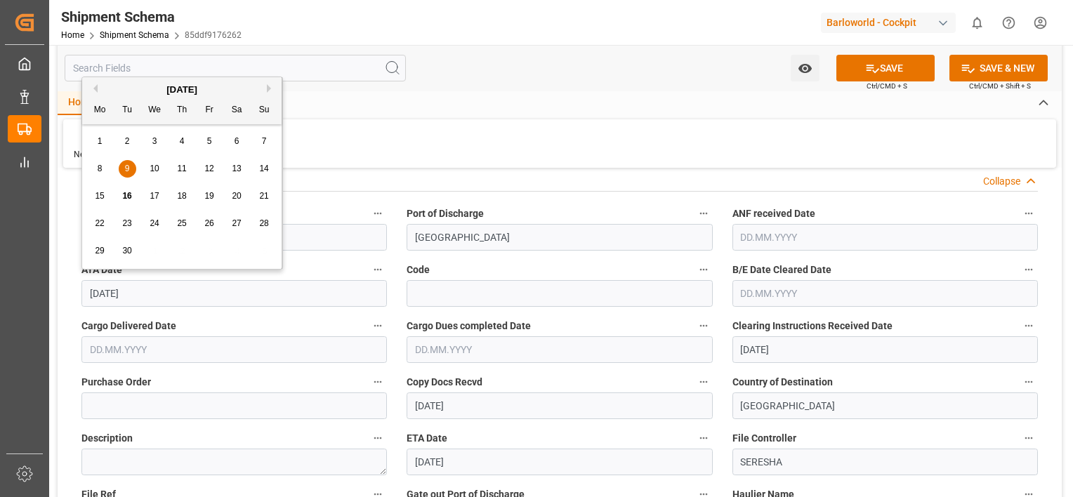
click at [98, 194] on span "15" at bounding box center [99, 196] width 9 height 10
type input "[DATE]"
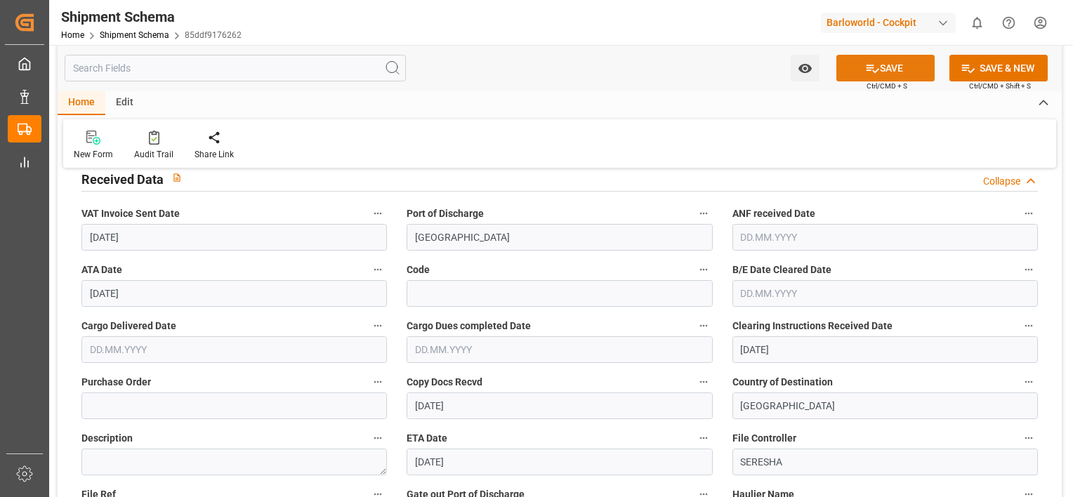
click at [905, 65] on button "SAVE" at bounding box center [885, 68] width 98 height 27
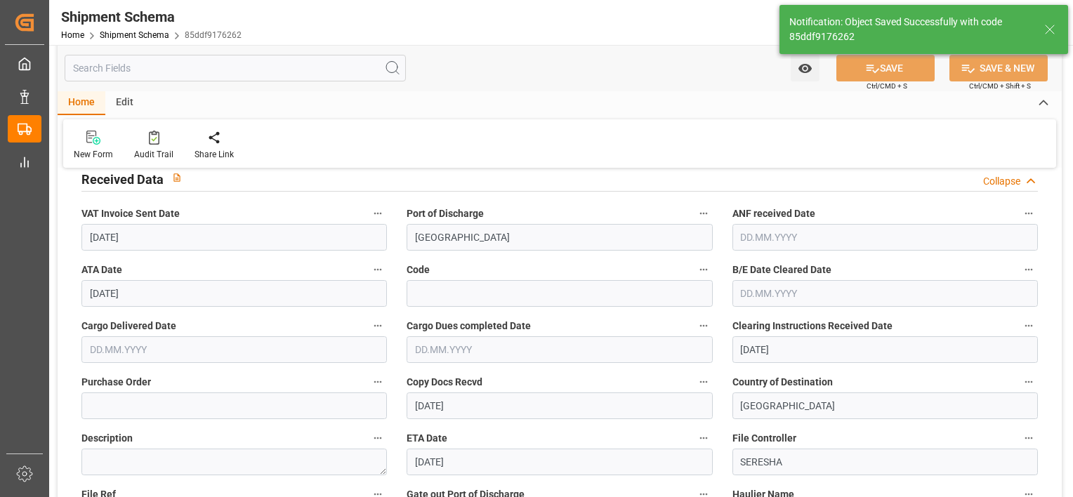
type input "16.09.2025 07:09"
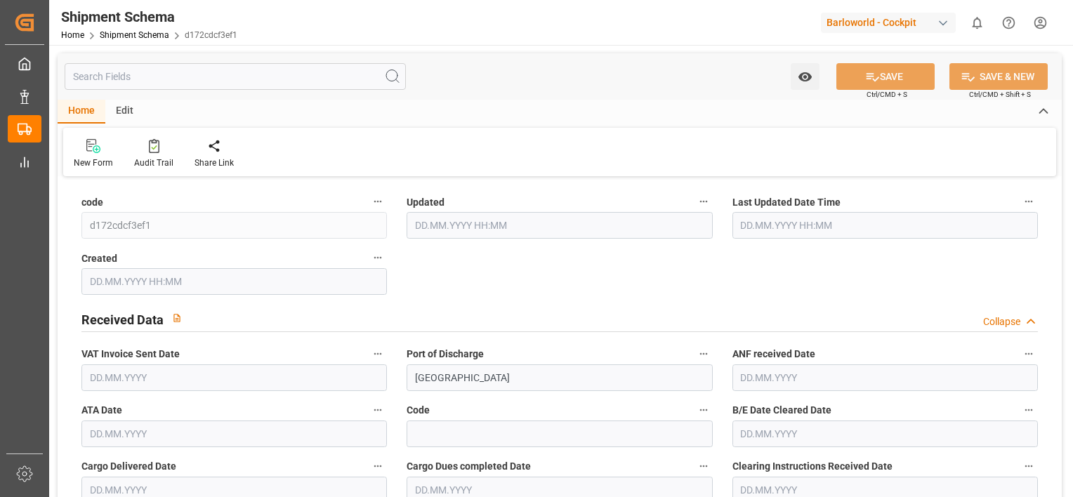
type input "9487952"
type input "38"
type input "1"
type input "2025"
type input "0"
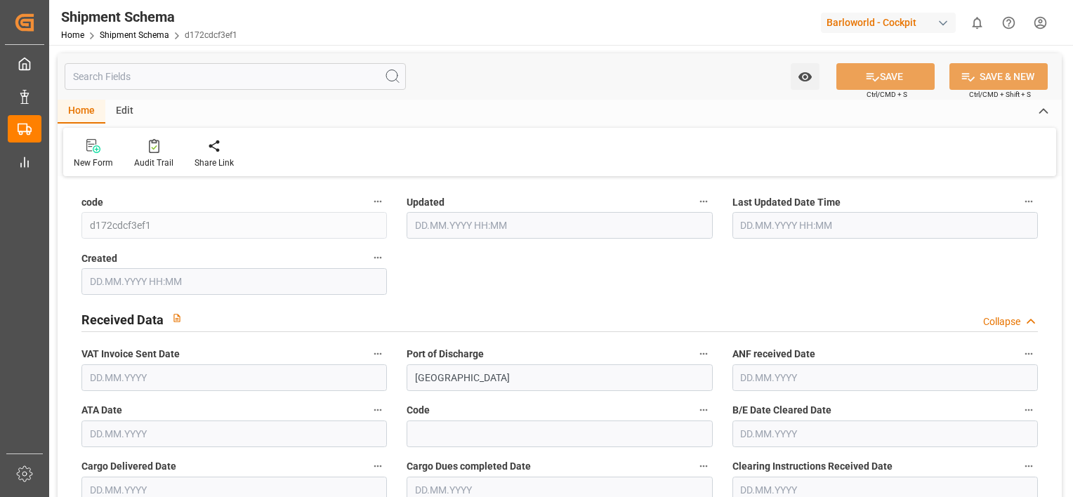
type input "0"
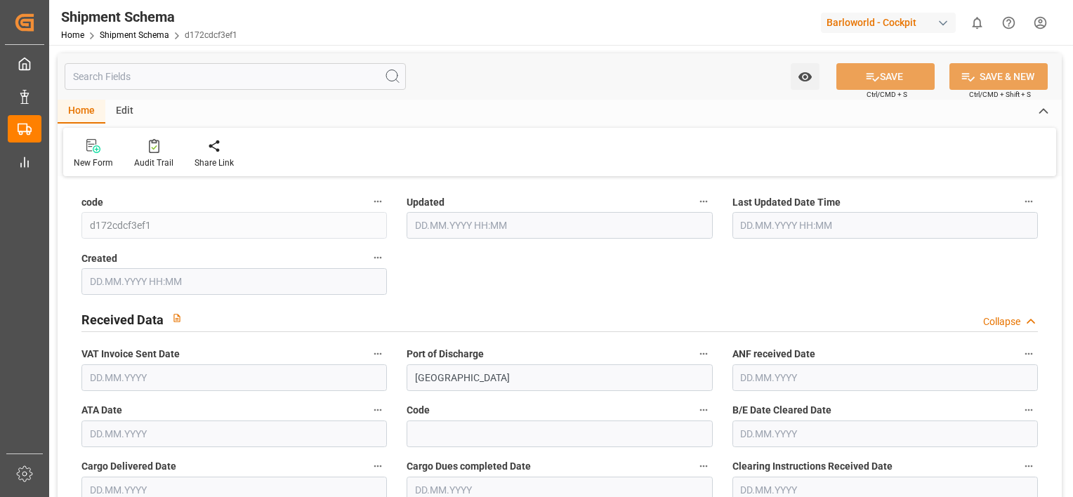
type input "0"
type input "[DATE] 06:15"
type input "[DATE] 06:13"
type input "03.09.2025 14:16"
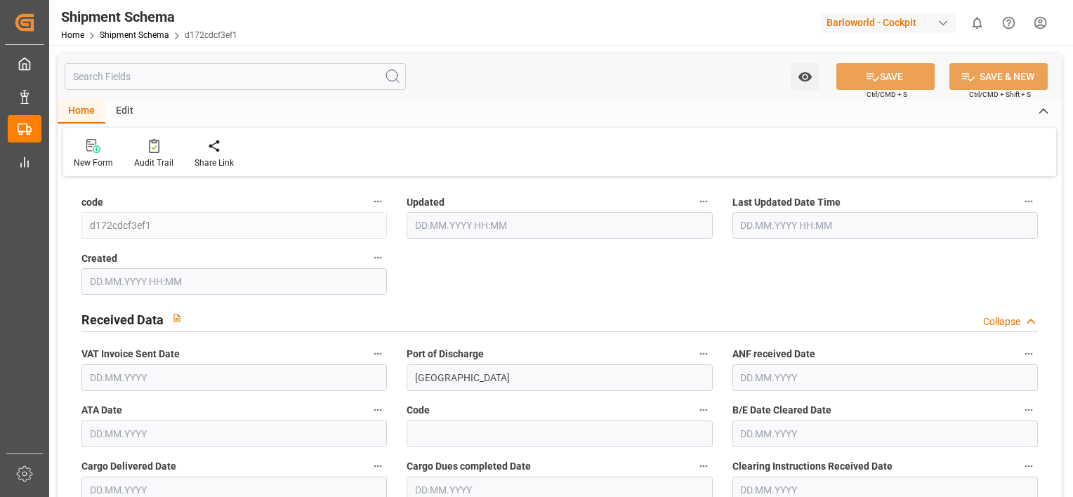
type input "09.09.2025"
type input "[DATE]"
type input "20.09.2025"
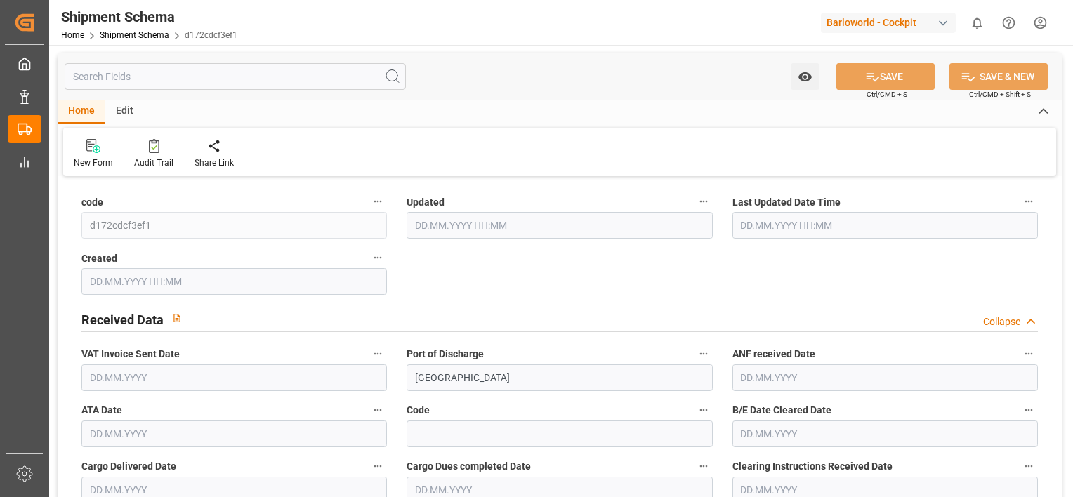
type input "[DATE]"
type input "20.09.2025"
type input "03.09.2025 00:00"
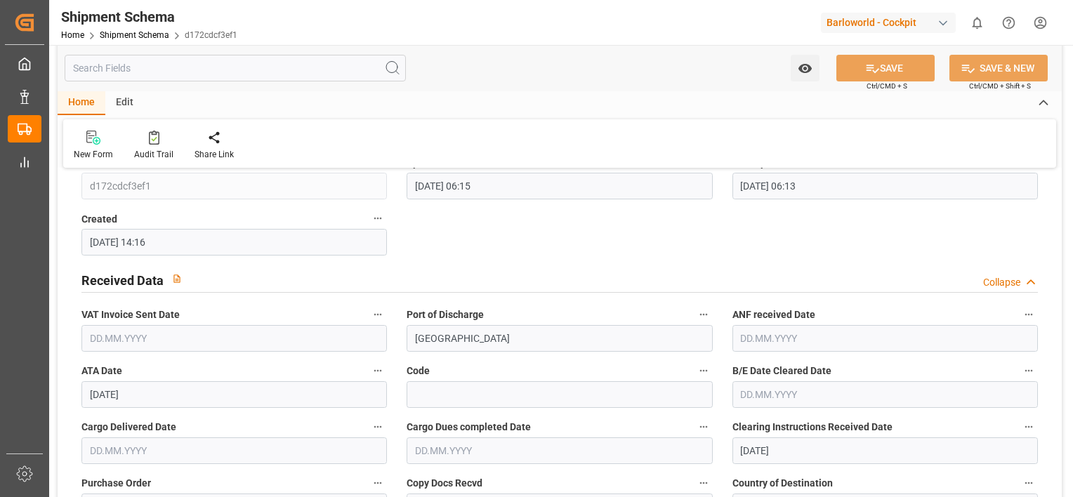
scroll to position [70, 0]
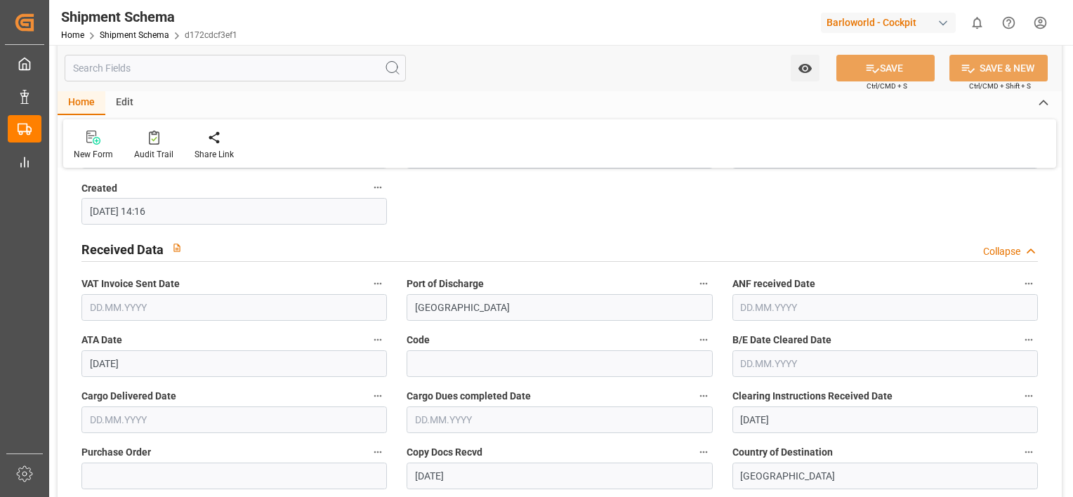
click at [173, 366] on input "09.09.2025" at bounding box center [233, 363] width 305 height 27
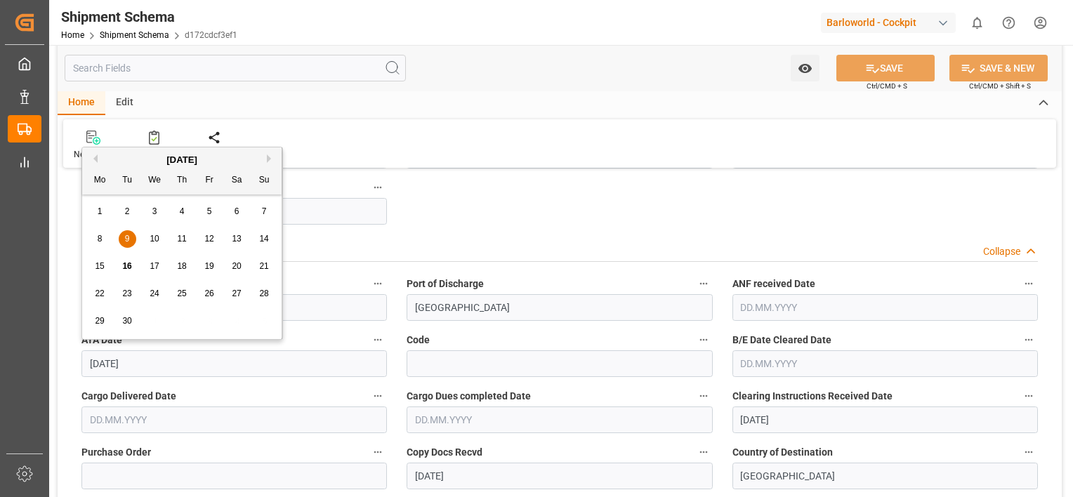
click at [100, 264] on span "15" at bounding box center [99, 266] width 9 height 10
type input "[DATE]"
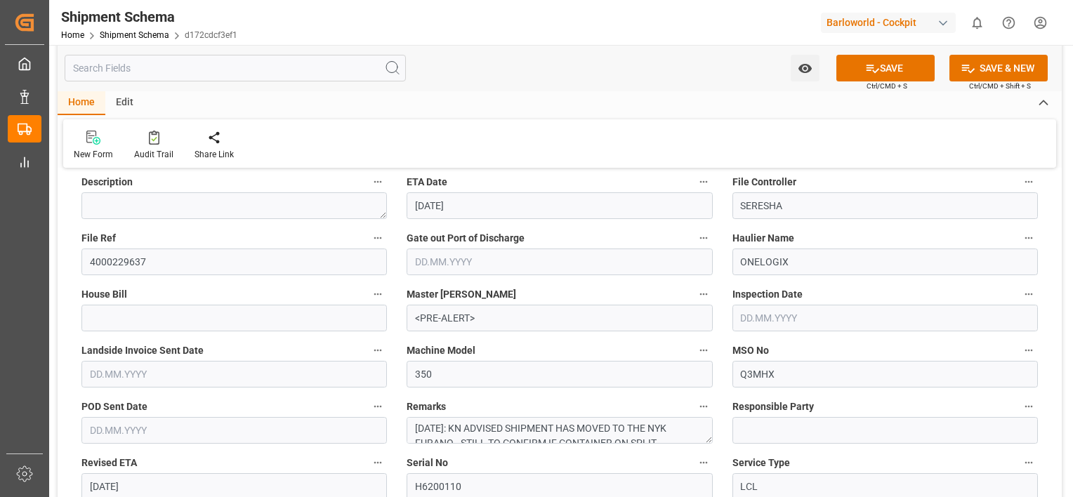
scroll to position [421, 0]
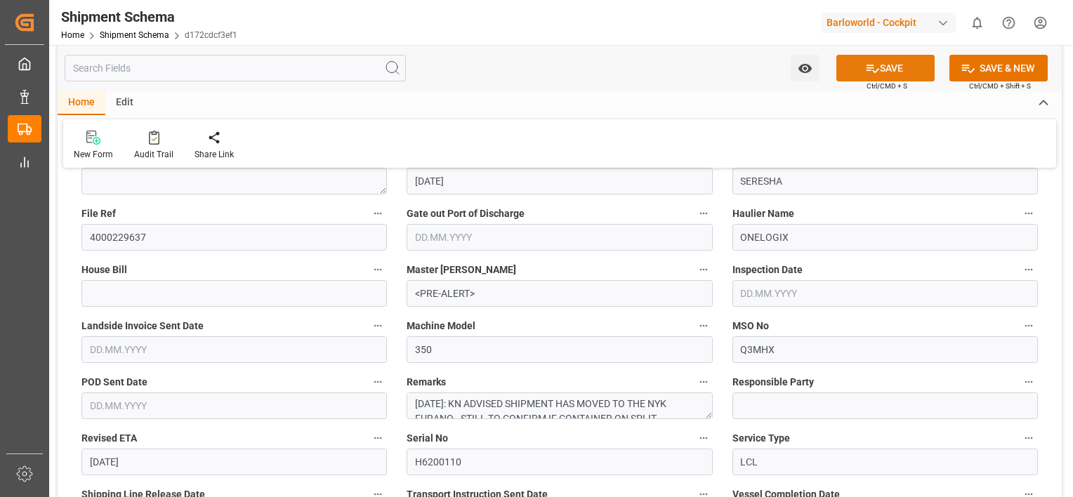
click at [888, 79] on button "SAVE" at bounding box center [885, 68] width 98 height 27
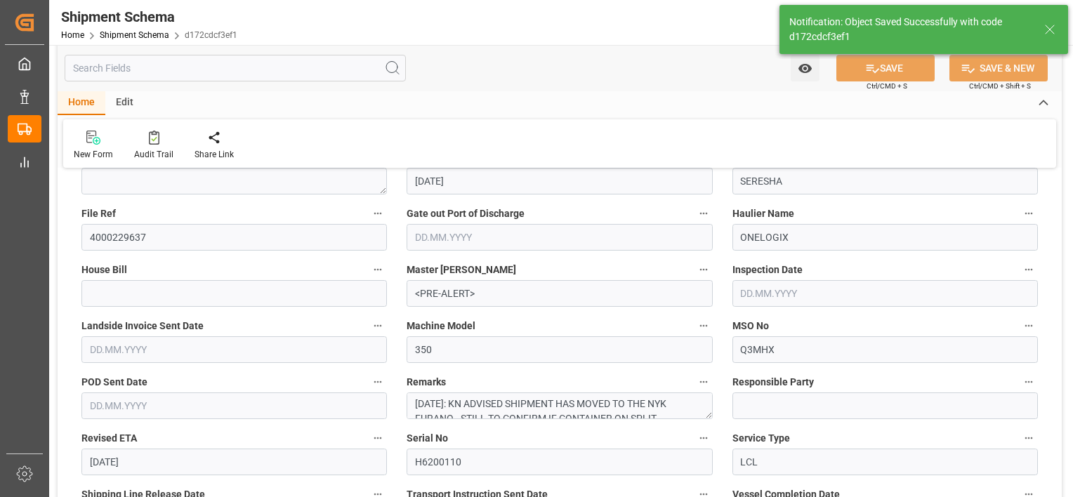
type input "16.09.2025 07:10"
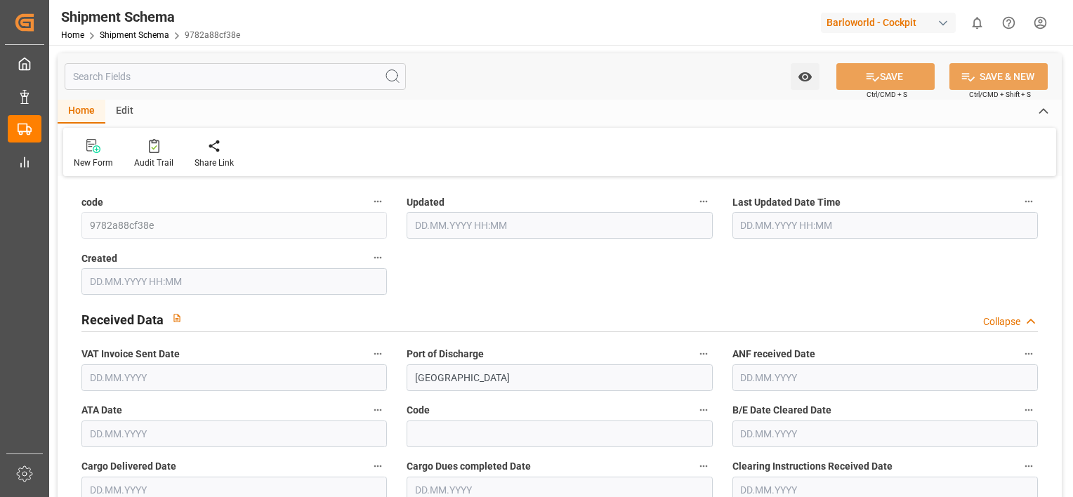
type input "9487952"
type input "38"
type input "1"
type input "2025"
type input "5960"
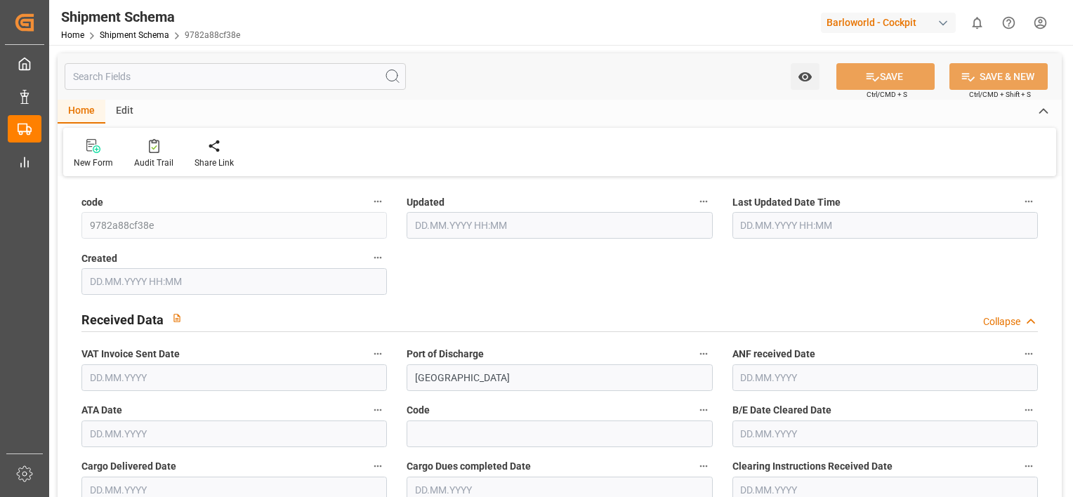
type input "5960"
type input "1"
type input "0"
type input "1"
type input "0"
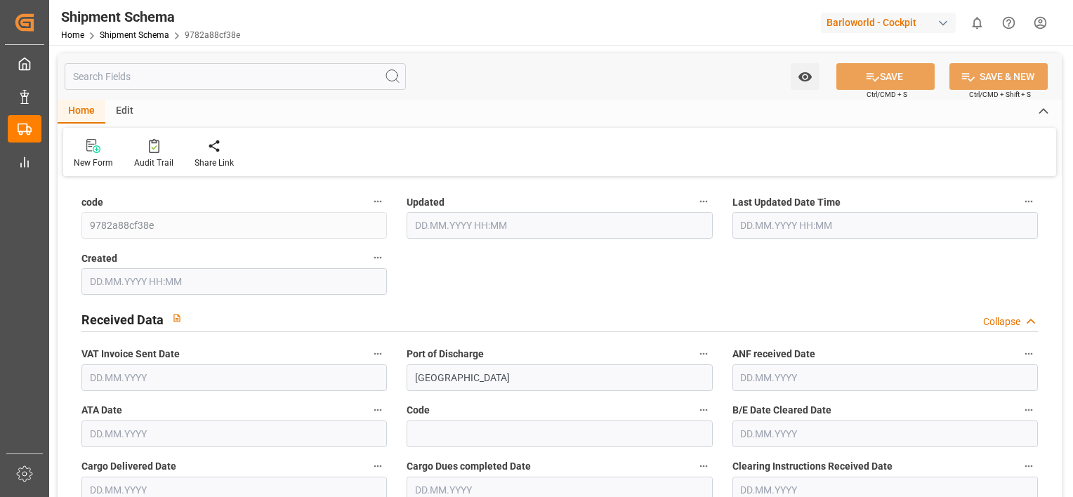
type input "126189.45"
type input "0"
type input "[DATE] 06:15"
type input "[DATE] 06:13"
type input "[DATE] 10:13"
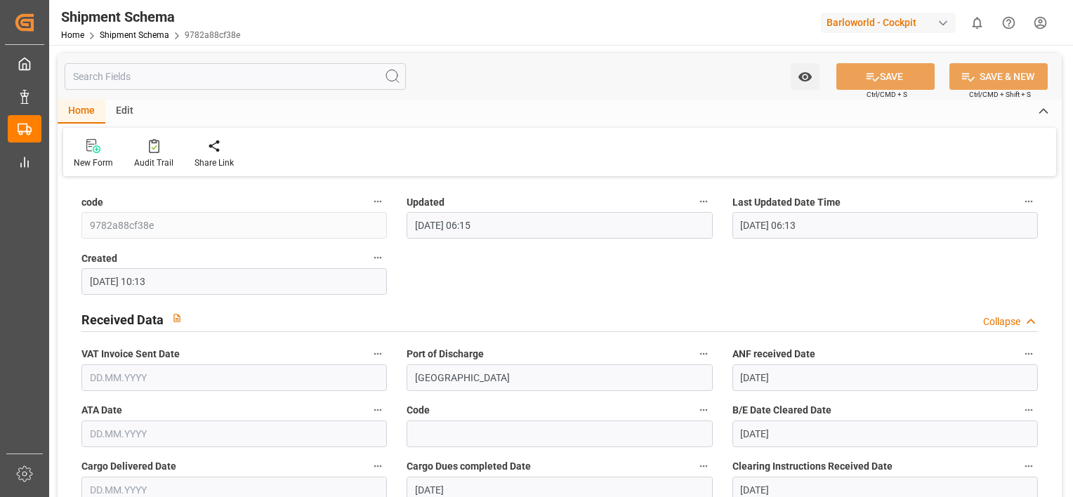
type input "[DATE]"
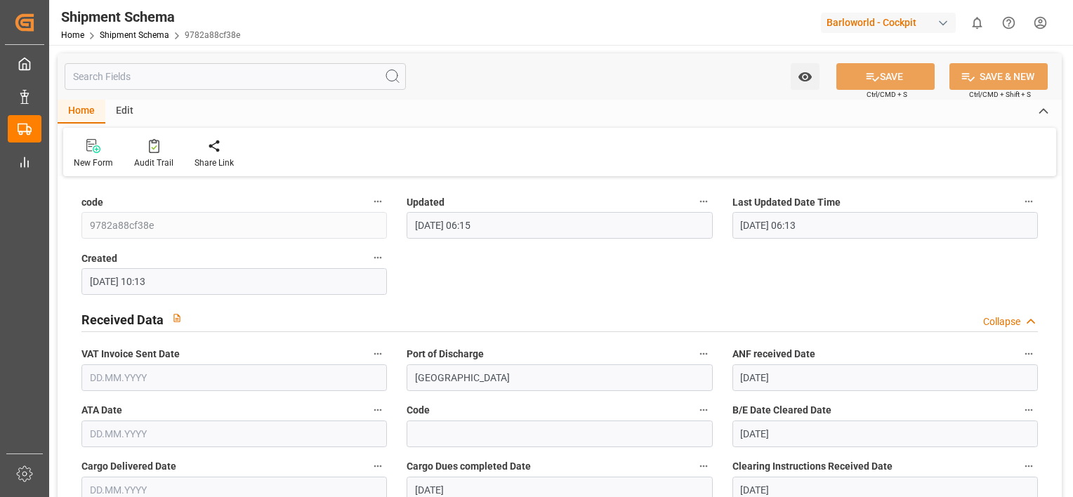
type input "[DATE]"
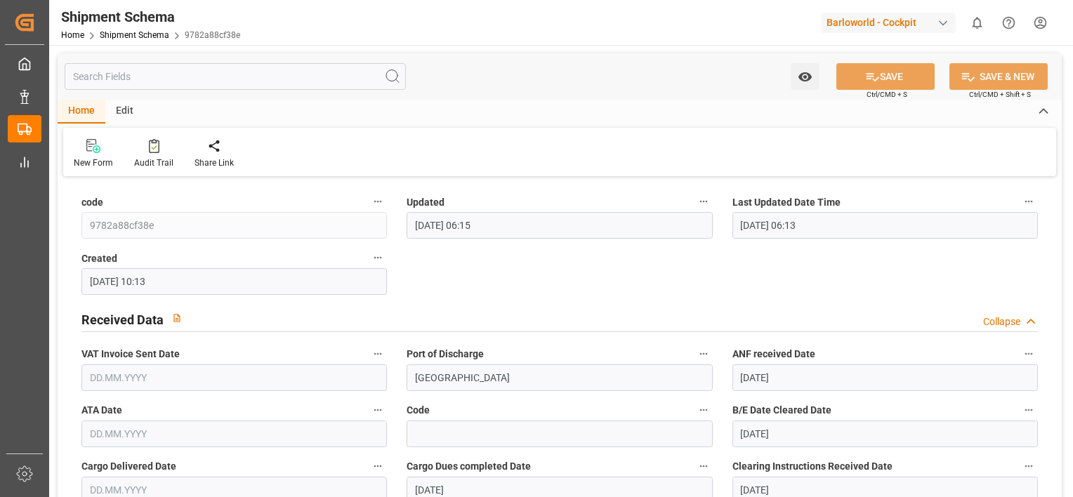
type input "[DATE]"
type input "[DATE] 00:00"
